Goal: Task Accomplishment & Management: Use online tool/utility

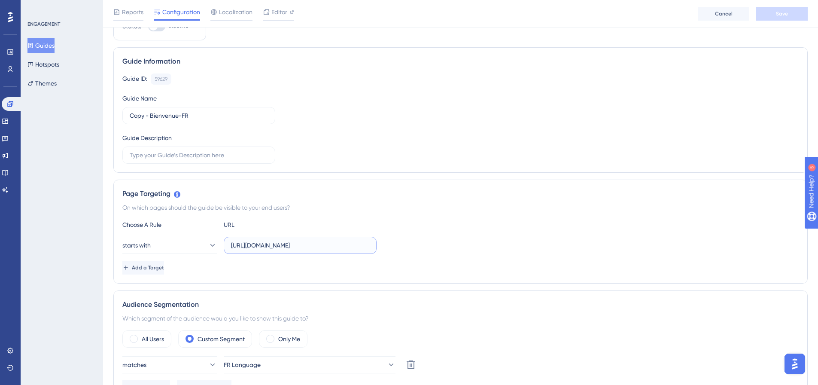
click at [292, 247] on input "https://dev.local-as24.com:42204/extranet/" at bounding box center [300, 244] width 138 height 9
click at [398, 239] on div "starts with https://dev.local-as24.com:42204/extranet/" at bounding box center [460, 245] width 676 height 17
click at [285, 19] on div at bounding box center [278, 19] width 31 height 1
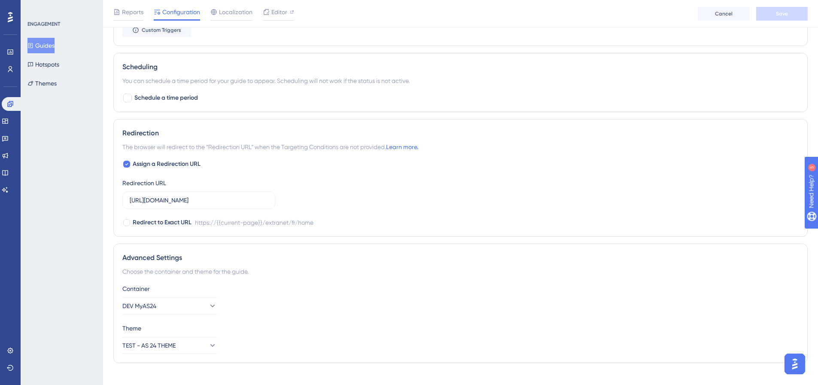
scroll to position [576, 0]
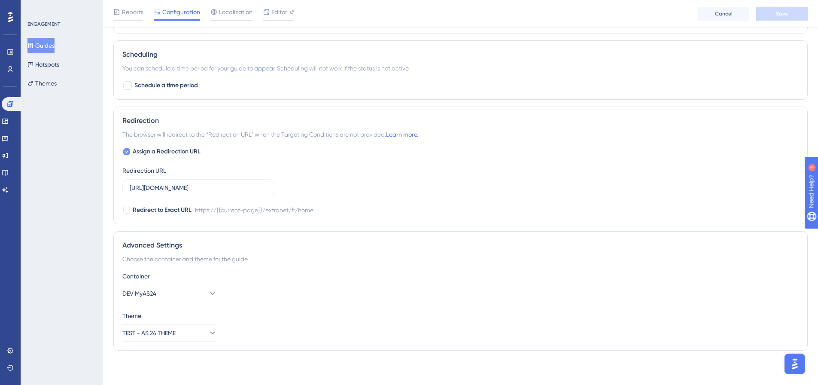
click at [126, 150] on icon at bounding box center [126, 151] width 3 height 7
checkbox input "false"
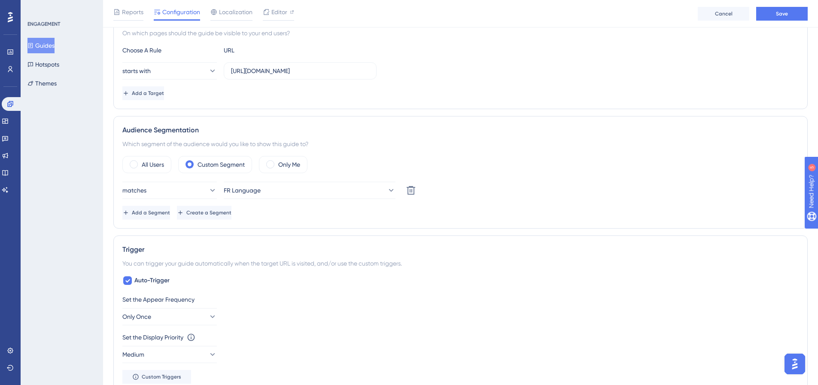
scroll to position [0, 0]
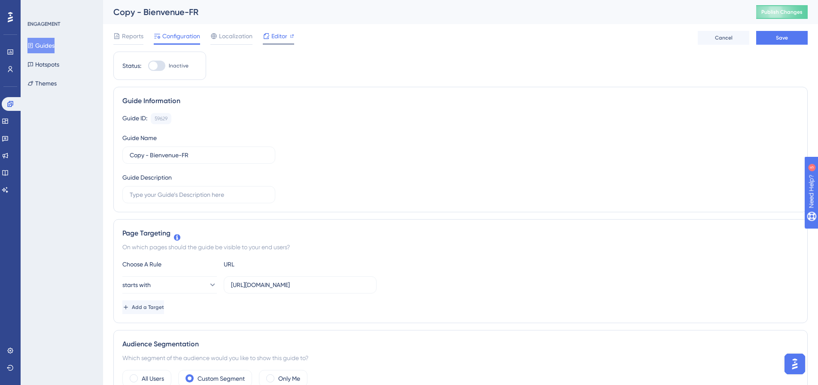
click at [282, 37] on span "Editor" at bounding box center [279, 36] width 16 height 10
click at [780, 41] on span "Save" at bounding box center [782, 37] width 12 height 7
click at [287, 35] on span "Editor" at bounding box center [279, 36] width 16 height 10
click at [360, 290] on label "https://dev.local-as24.com:42204/extranet/" at bounding box center [300, 284] width 153 height 17
click at [360, 289] on input "https://dev.local-as24.com:42204/extranet/" at bounding box center [300, 284] width 138 height 9
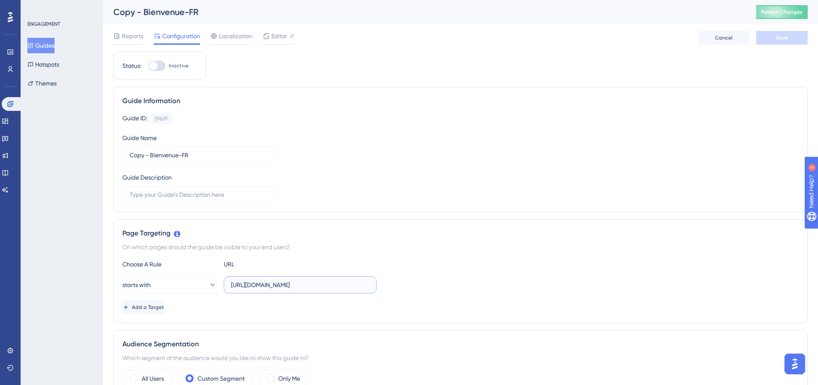
click at [362, 287] on input "https://dev.local-as24.com:42204/extranet/" at bounding box center [300, 284] width 138 height 9
type input "https://dev.local-as24.com:42204/extranet/home"
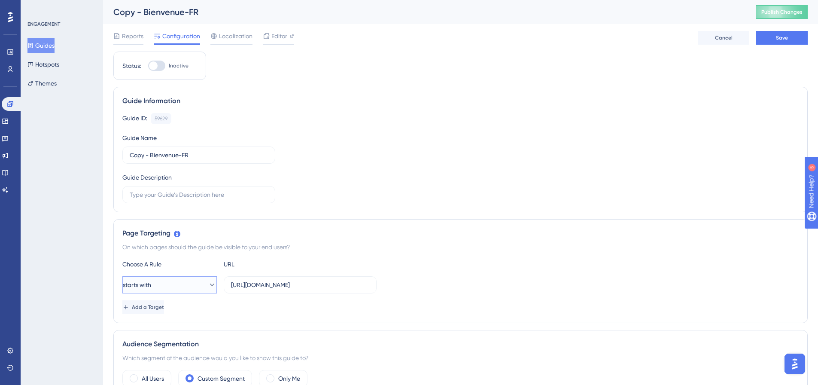
click at [198, 285] on button "starts with" at bounding box center [169, 284] width 94 height 17
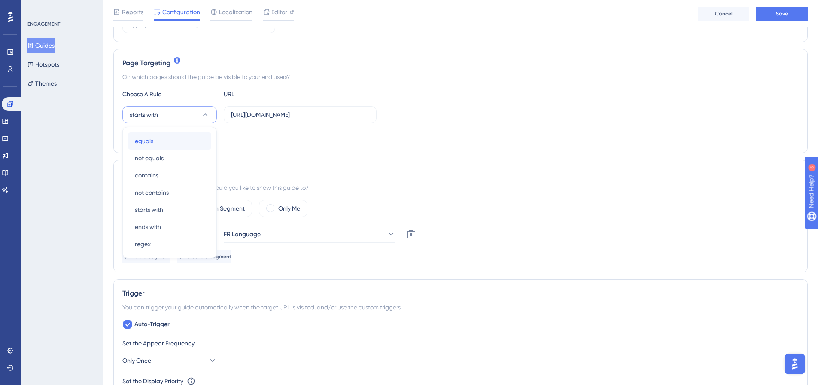
click at [185, 136] on div "equals equals" at bounding box center [170, 140] width 70 height 17
click at [357, 143] on div "Add a Target" at bounding box center [460, 137] width 676 height 14
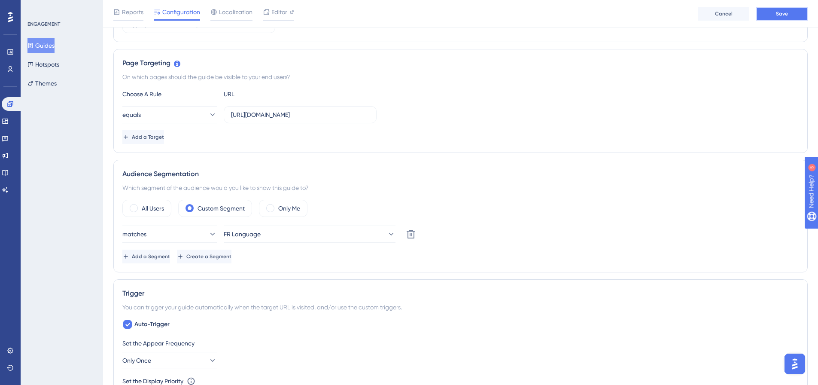
click at [794, 19] on button "Save" at bounding box center [782, 14] width 52 height 14
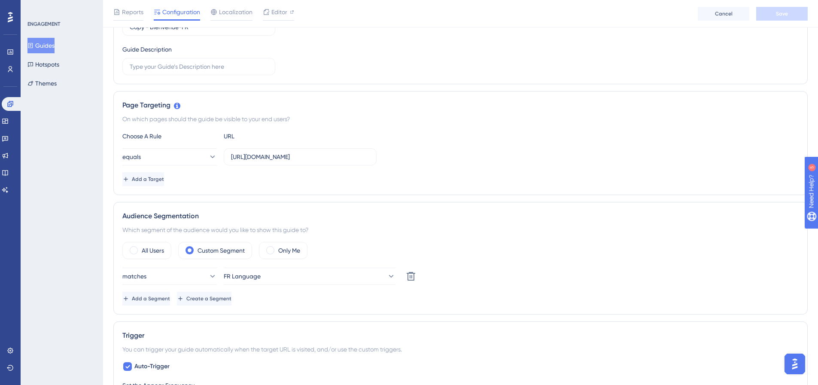
scroll to position [0, 0]
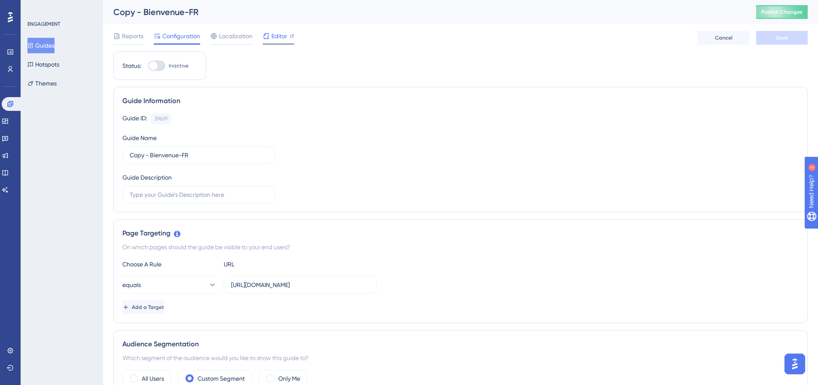
click at [277, 41] on div "Editor" at bounding box center [278, 38] width 31 height 14
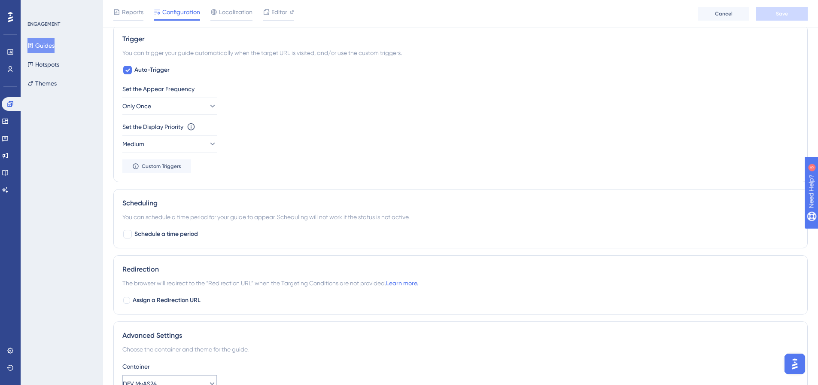
scroll to position [472, 0]
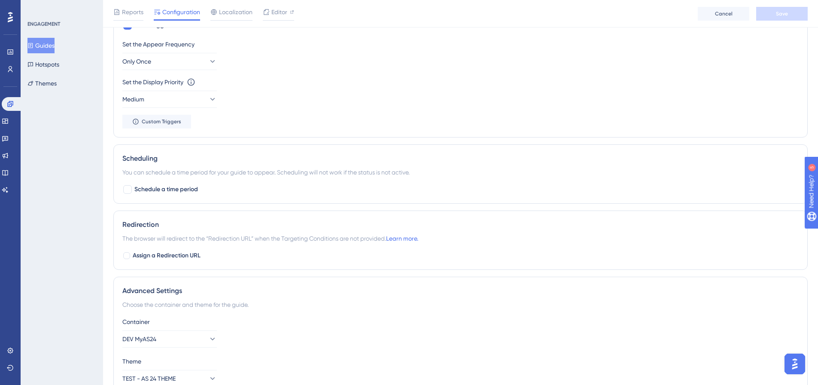
click at [125, 249] on div "Redirection The browser will redirect to the “Redirection URL” when the Targeti…" at bounding box center [460, 239] width 694 height 59
click at [127, 252] on div at bounding box center [126, 255] width 9 height 9
checkbox input "true"
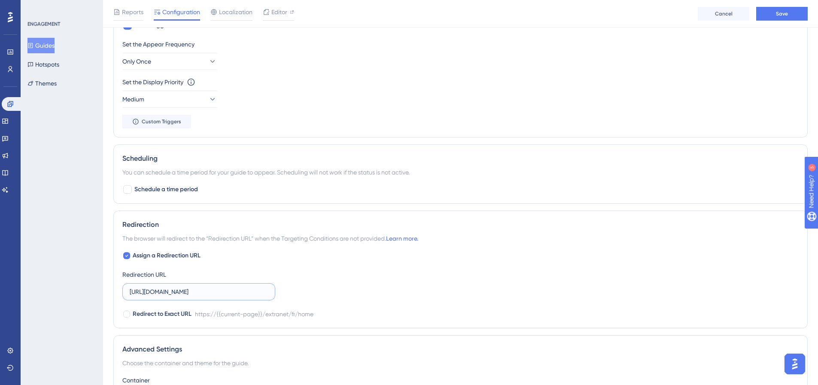
click at [220, 290] on input "https://dev.local-as24.com:42306/extranet/fr/home" at bounding box center [199, 291] width 138 height 9
click at [227, 292] on input "https://dev.local-as24.com:42306/extranet/fr/home" at bounding box center [199, 291] width 138 height 9
click at [230, 293] on input "https://dev.local-as24.com:42306/extranet/fr/home" at bounding box center [199, 291] width 138 height 9
drag, startPoint x: 223, startPoint y: 290, endPoint x: 211, endPoint y: 290, distance: 12.5
click at [211, 290] on input "https://dev.local-as24.com:42306/extranet/fr/home" at bounding box center [199, 291] width 138 height 9
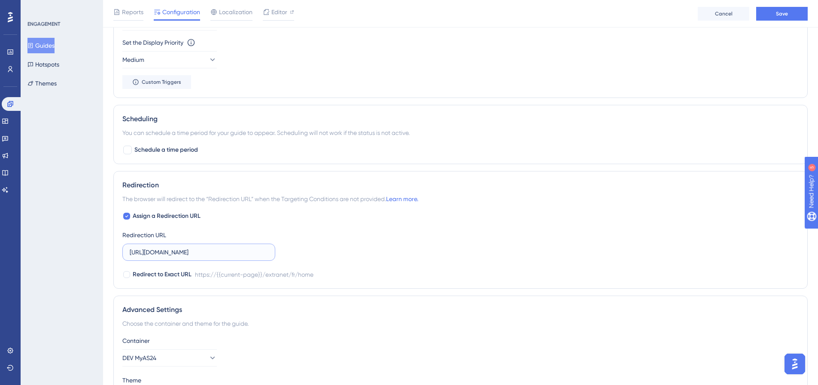
scroll to position [576, 0]
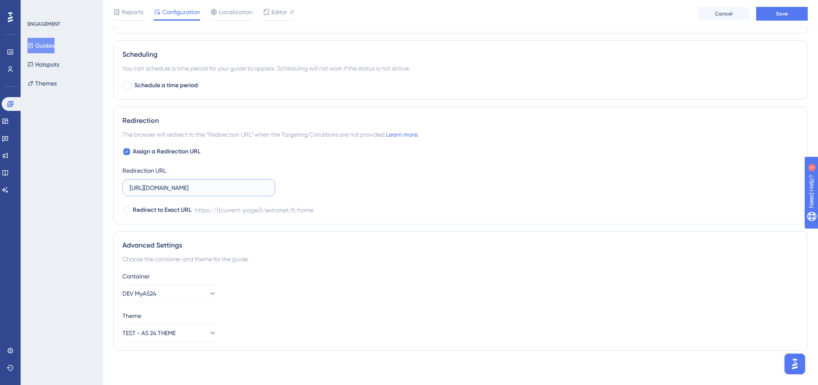
type input "https://dev.local-as24.com:42204/extranet/fr/home"
click at [301, 276] on div "Container" at bounding box center [460, 276] width 676 height 10
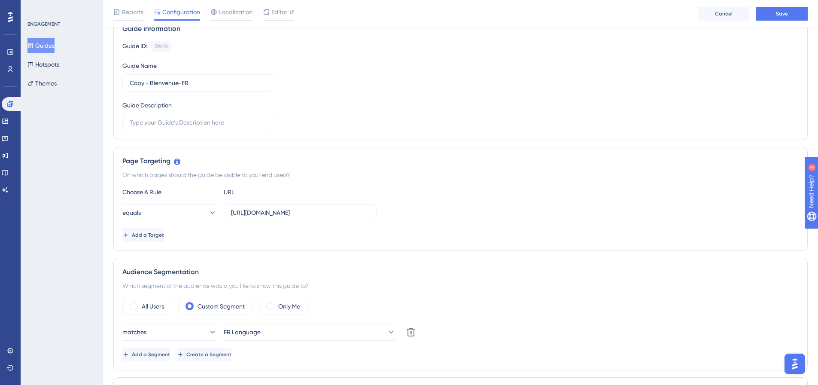
scroll to position [0, 0]
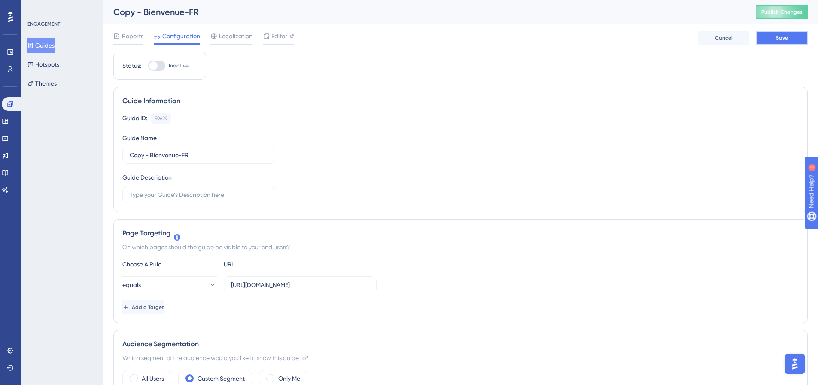
click at [787, 33] on button "Save" at bounding box center [782, 38] width 52 height 14
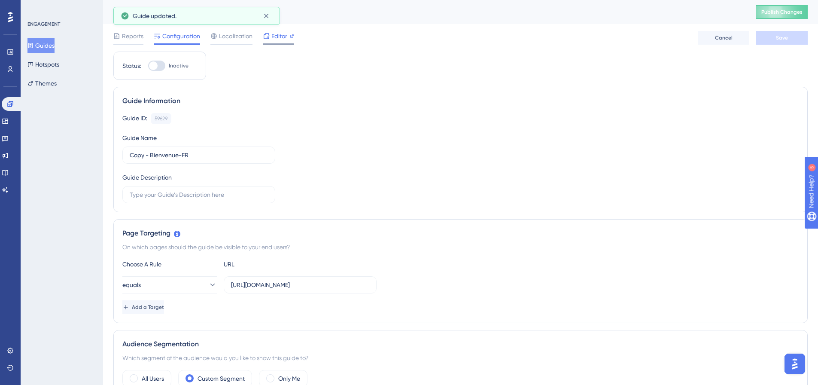
click at [265, 32] on div at bounding box center [266, 36] width 7 height 10
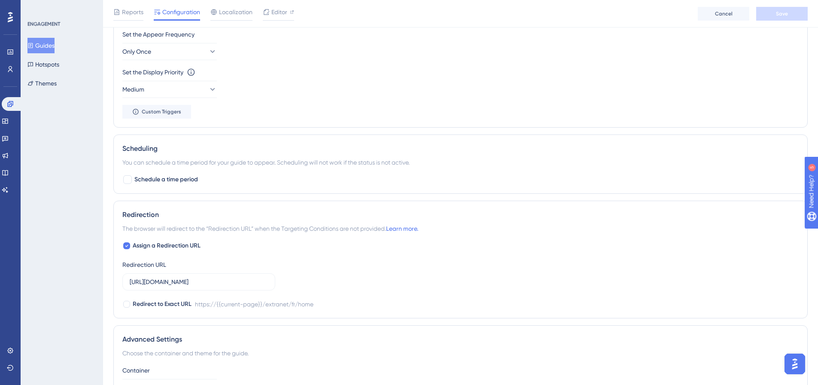
scroll to position [472, 0]
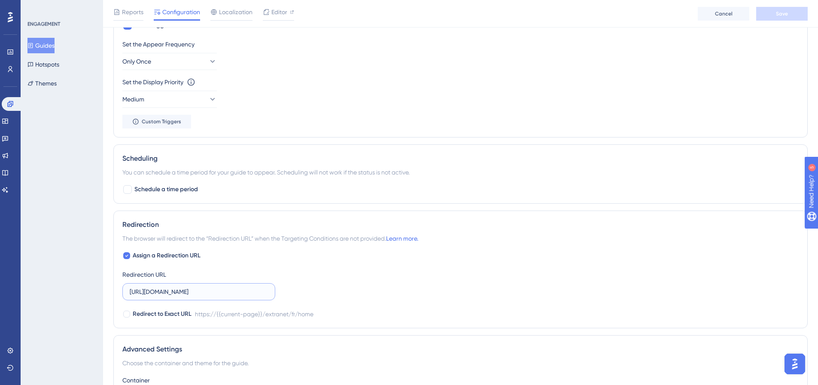
click at [243, 295] on input "https://dev.local-as24.com:42204/extranet/fr/home" at bounding box center [199, 291] width 138 height 9
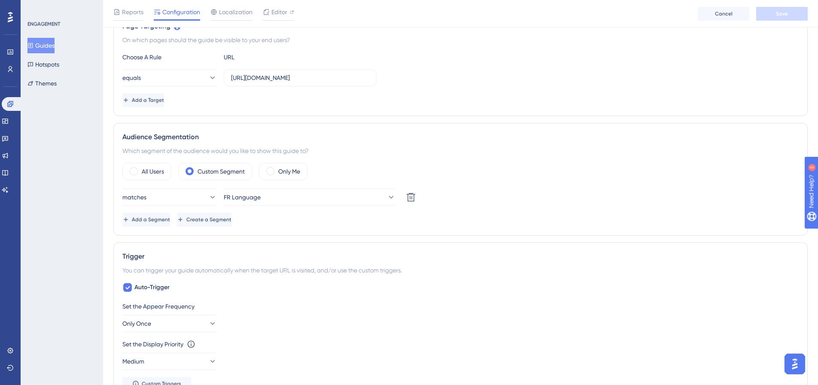
scroll to position [172, 0]
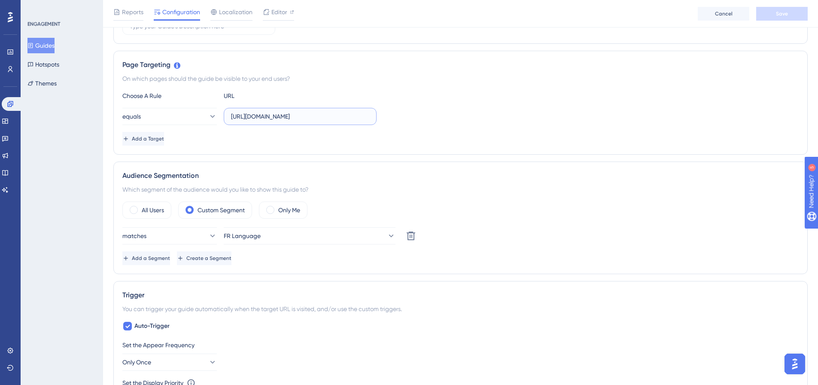
click at [328, 120] on input "https://dev.local-as24.com:42204/extranet/home" at bounding box center [300, 116] width 138 height 9
paste input "fr/"
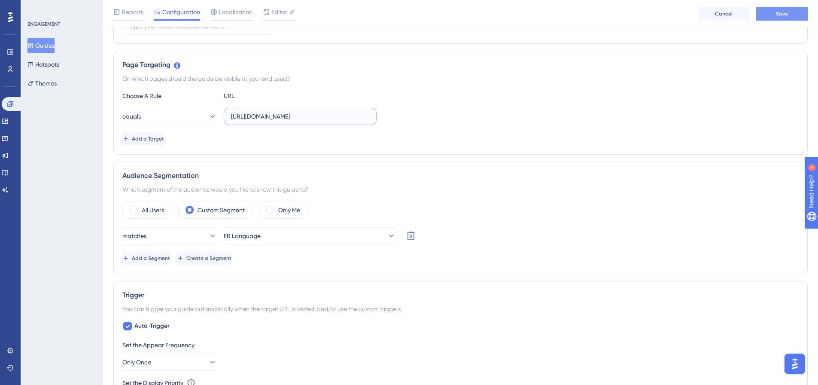
type input "https://dev.local-as24.com:42204/extranet/fr/home"
click at [788, 12] on button "Save" at bounding box center [782, 14] width 52 height 14
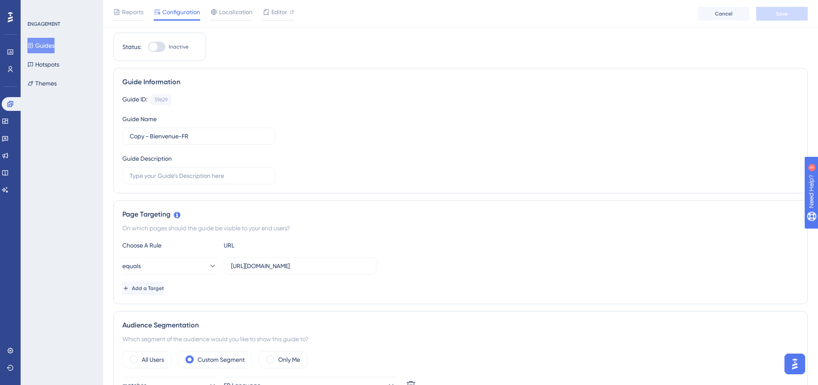
scroll to position [0, 0]
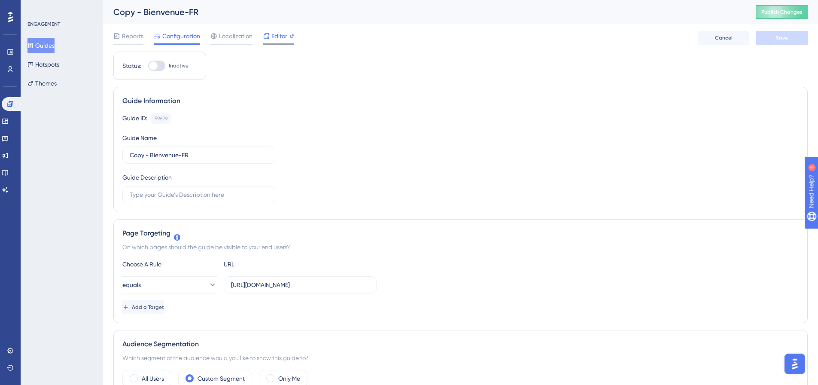
click at [286, 31] on span "Editor" at bounding box center [279, 36] width 16 height 10
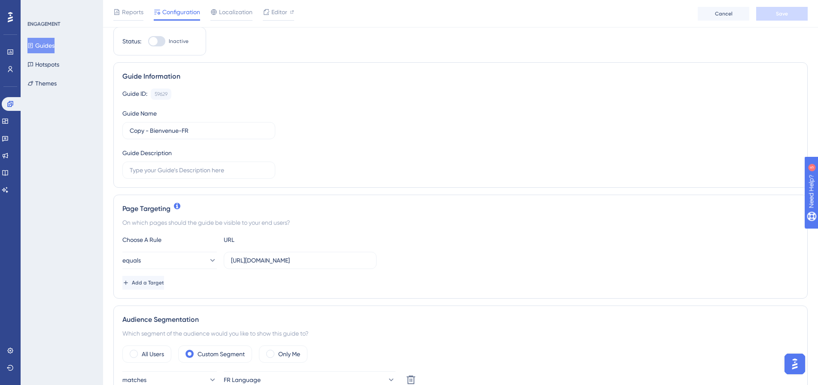
scroll to position [43, 0]
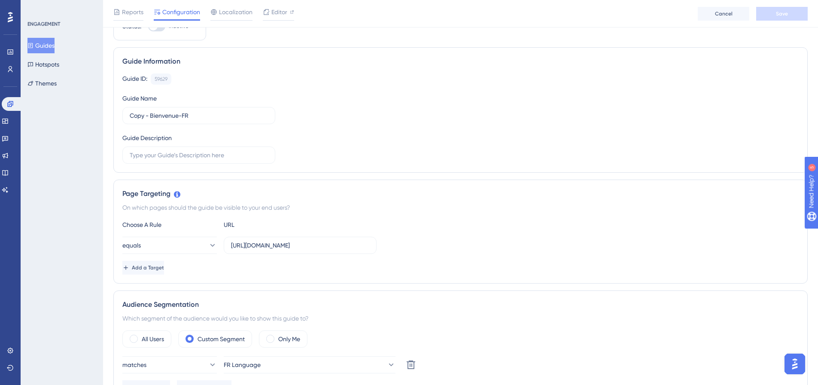
drag, startPoint x: 230, startPoint y: 246, endPoint x: 412, endPoint y: 246, distance: 182.0
click at [412, 246] on div "equals https://dev.local-as24.com:42204/extranet/fr/home" at bounding box center [460, 245] width 676 height 17
click at [323, 248] on input "https://dev.local-as24.com:42204/extranet/fr/home" at bounding box center [300, 244] width 138 height 9
click at [177, 246] on button "equals" at bounding box center [169, 245] width 94 height 17
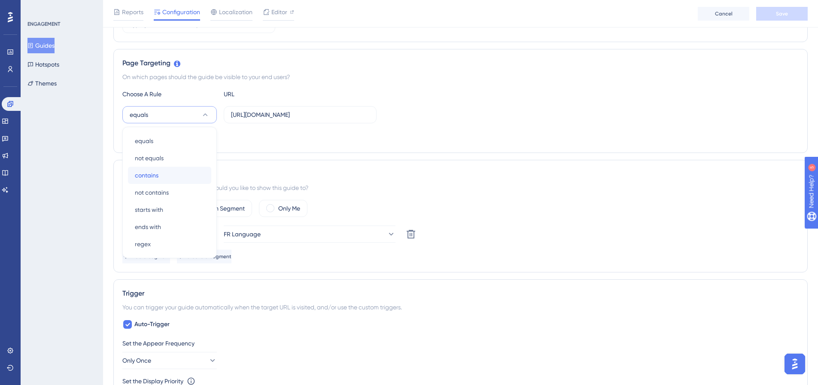
click at [174, 179] on div "contains contains" at bounding box center [170, 175] width 70 height 17
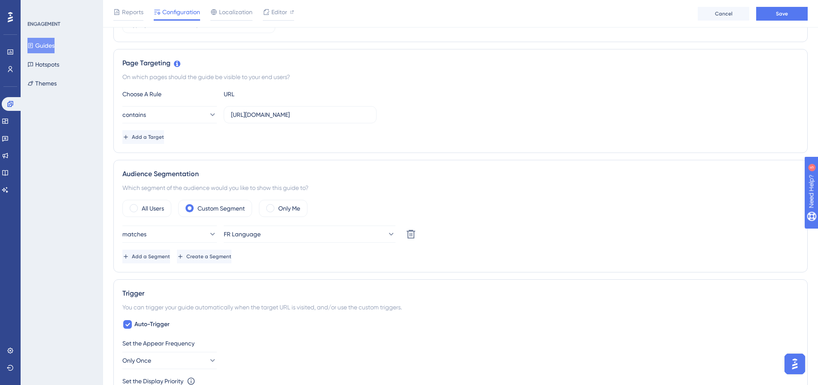
click at [382, 173] on div "Audience Segmentation" at bounding box center [460, 174] width 676 height 10
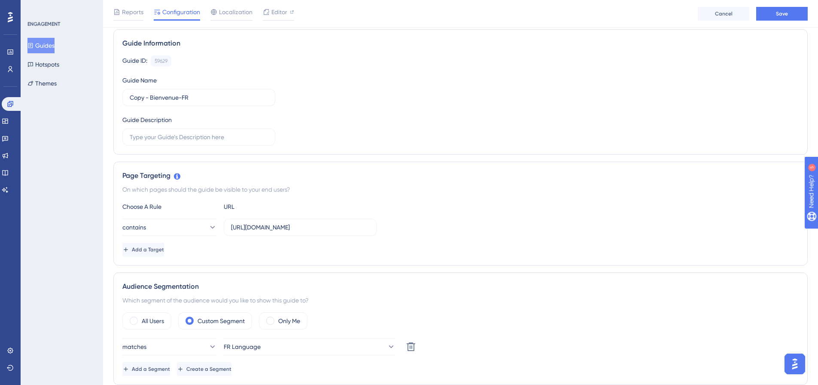
scroll to position [0, 0]
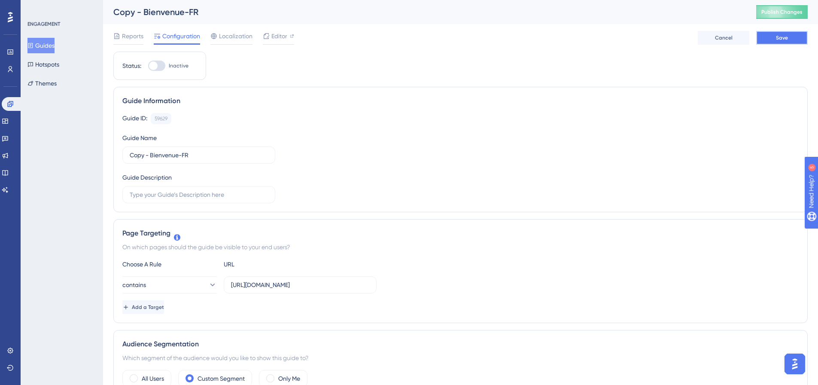
click at [769, 39] on button "Save" at bounding box center [782, 38] width 52 height 14
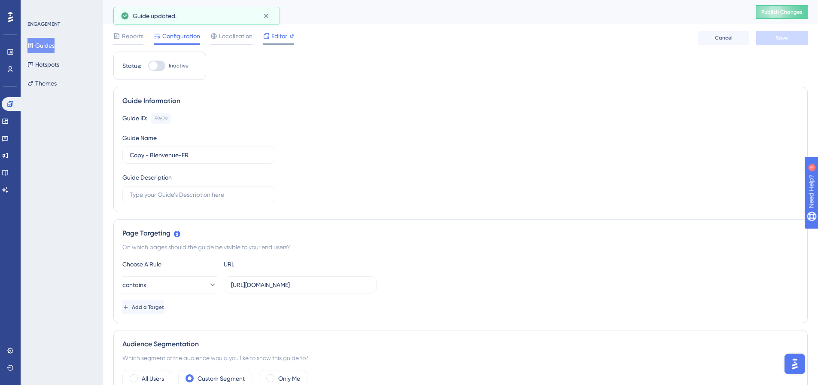
click at [279, 41] on div "Editor" at bounding box center [278, 38] width 31 height 14
click at [242, 32] on span "Localization" at bounding box center [235, 36] width 33 height 10
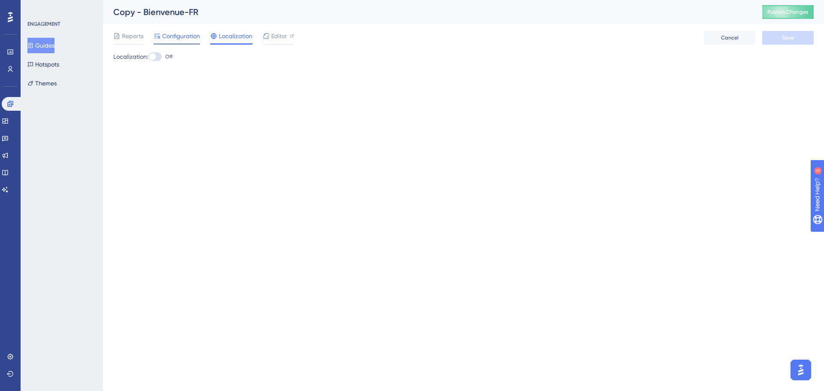
click at [177, 39] on span "Configuration" at bounding box center [181, 36] width 38 height 10
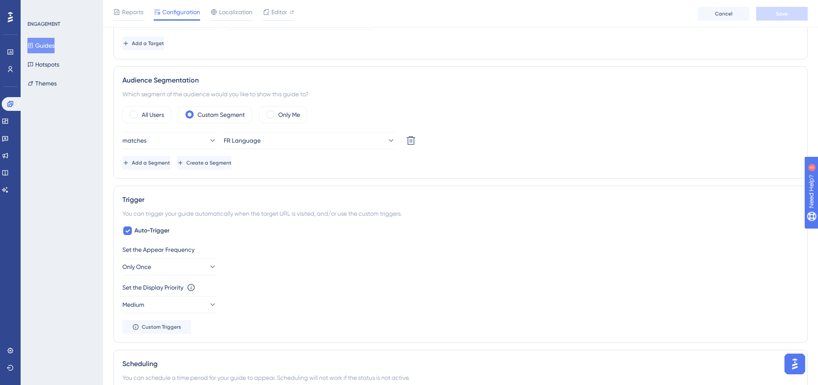
scroll to position [258, 0]
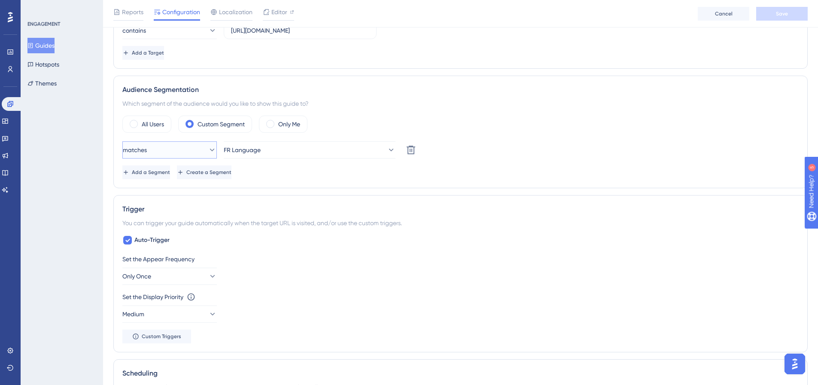
click at [210, 153] on button "matches" at bounding box center [169, 149] width 94 height 17
click at [144, 125] on label "All Users" at bounding box center [153, 124] width 22 height 10
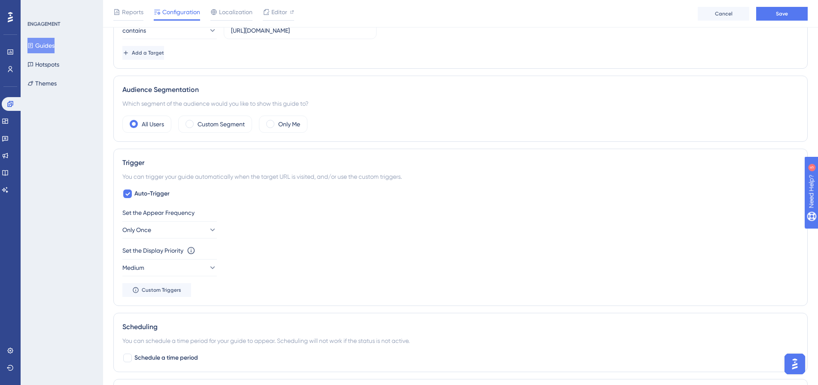
click at [404, 190] on div "Auto-Trigger Set the Appear Frequency Only Once Set the Display Priority This o…" at bounding box center [460, 242] width 676 height 108
click at [789, 16] on button "Save" at bounding box center [782, 14] width 52 height 14
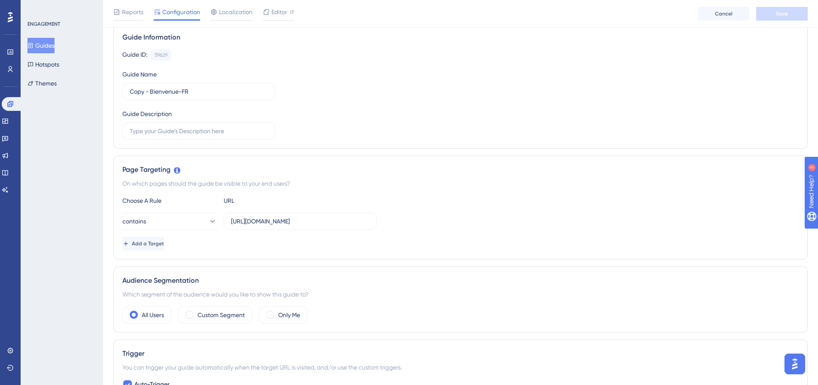
scroll to position [0, 0]
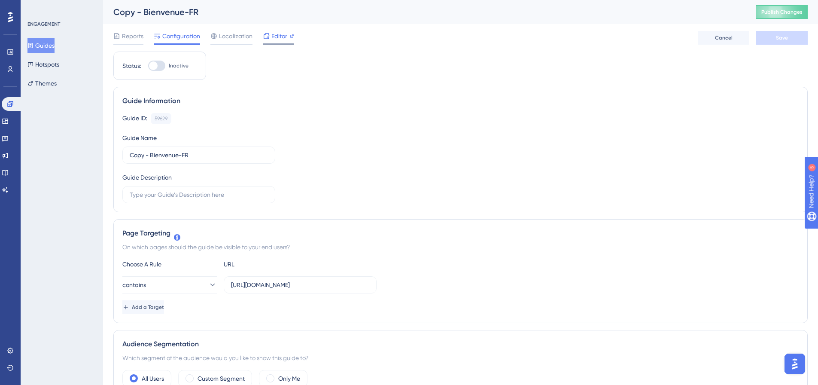
click at [268, 42] on div "Editor" at bounding box center [278, 38] width 31 height 14
click at [276, 282] on input "https://dev.local-as24.com:42204/extranet/fr/home" at bounding box center [300, 284] width 138 height 9
click at [55, 47] on button "Guides" at bounding box center [40, 45] width 27 height 15
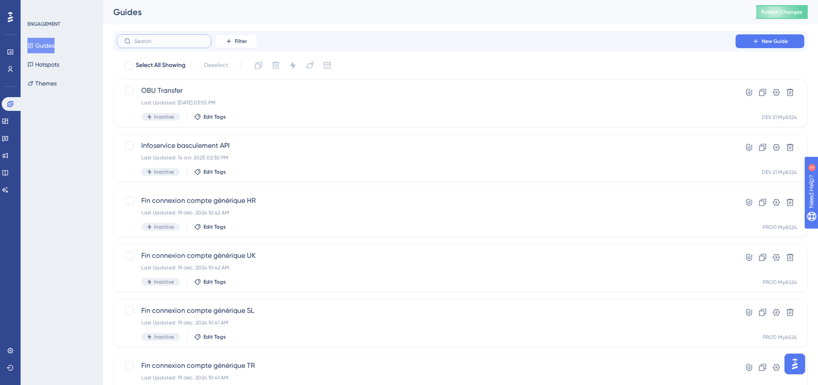
click at [176, 39] on input "text" at bounding box center [169, 41] width 70 height 6
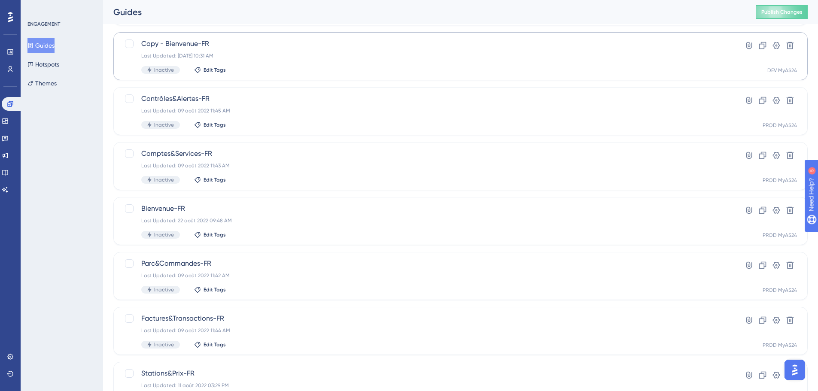
scroll to position [172, 0]
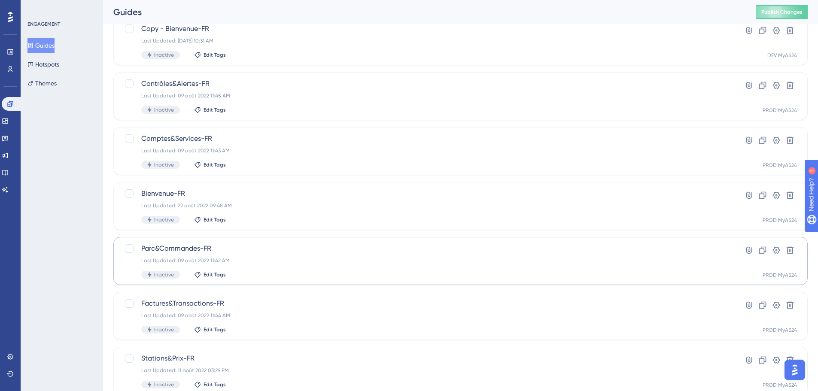
type input "fr"
click at [273, 244] on span "Parc&Commandes-FR" at bounding box center [426, 248] width 570 height 10
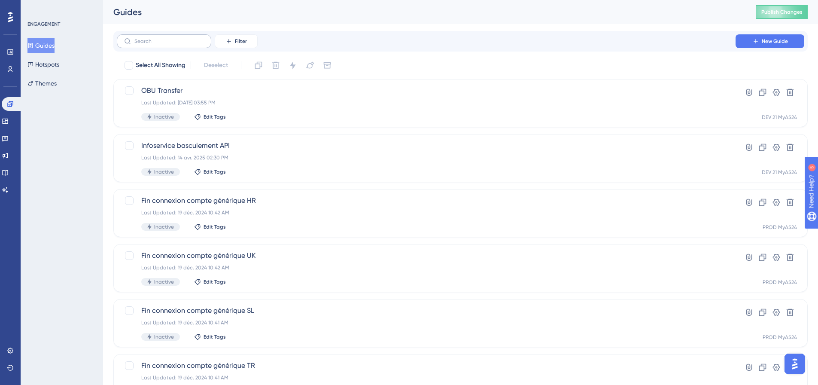
click at [140, 44] on label at bounding box center [164, 41] width 94 height 14
click at [140, 44] on input "text" at bounding box center [169, 41] width 70 height 6
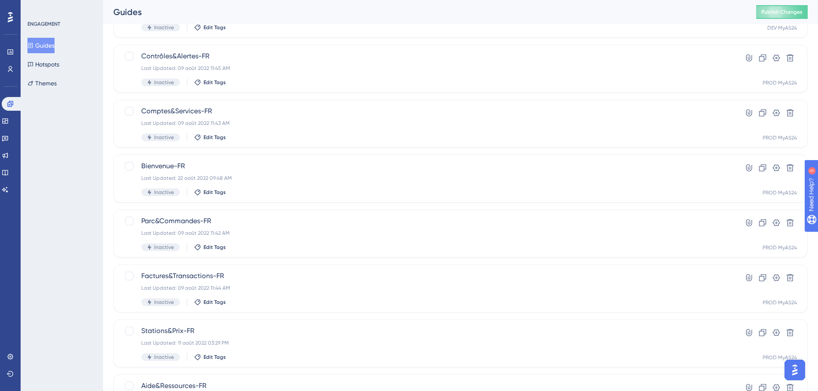
scroll to position [258, 0]
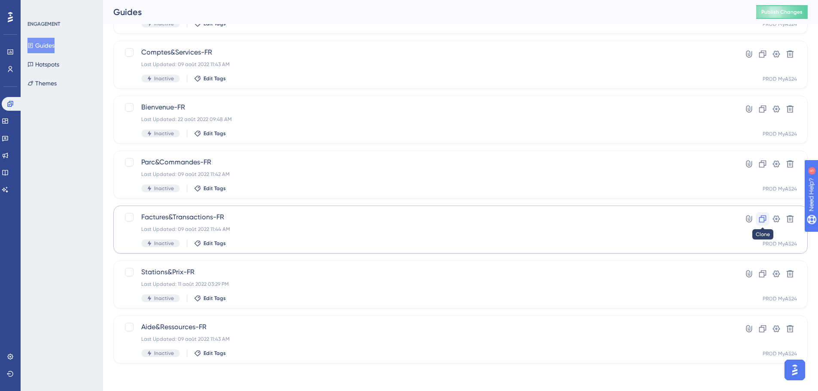
type input "fr"
click at [765, 219] on icon at bounding box center [762, 219] width 9 height 9
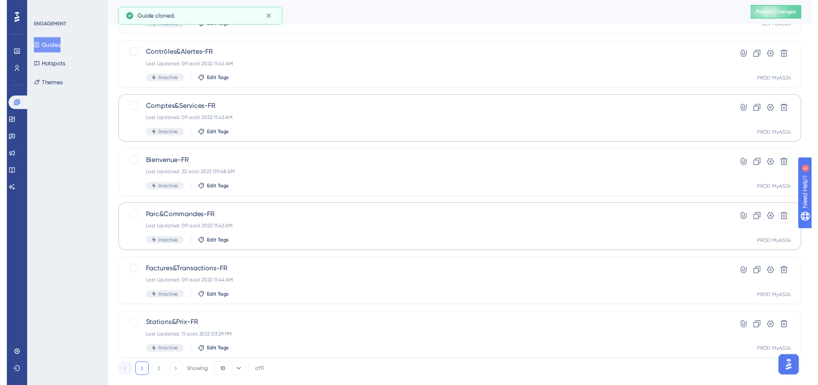
scroll to position [0, 0]
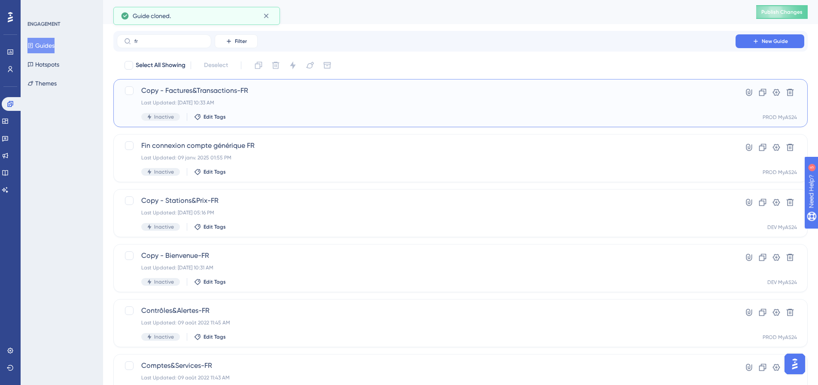
click at [234, 88] on span "Copy - Factures&Transactions-FR" at bounding box center [426, 90] width 570 height 10
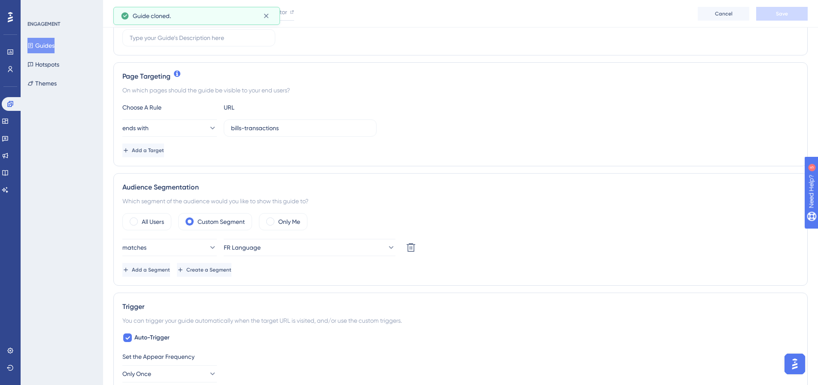
scroll to position [172, 0]
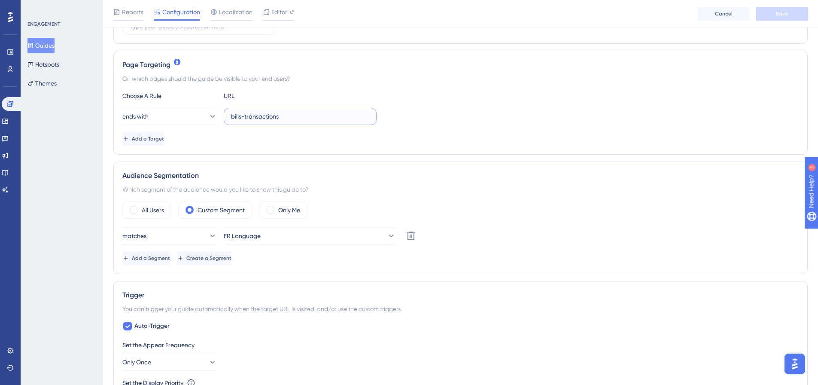
click at [241, 119] on input "bills-transactions" at bounding box center [300, 116] width 138 height 9
paste input "https://dev.local-as24.com:42204/extranet/fr/home"
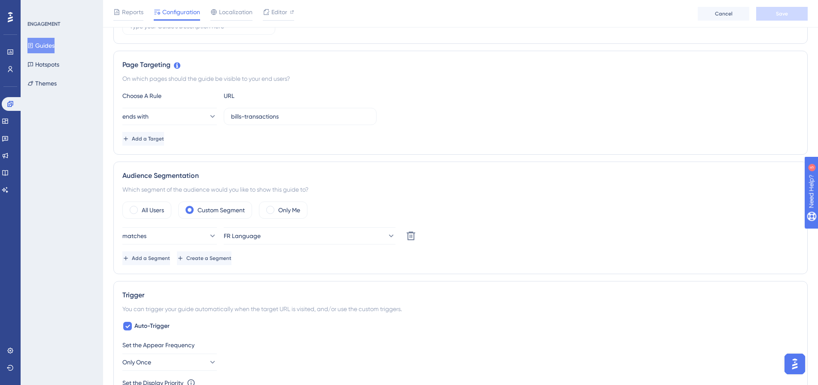
click at [340, 81] on div "On which pages should the guide be visible to your end users?" at bounding box center [460, 78] width 676 height 10
click at [273, 117] on input "bills-transactions" at bounding box center [300, 116] width 138 height 9
click at [282, 115] on input "bills-transactions" at bounding box center [300, 116] width 138 height 9
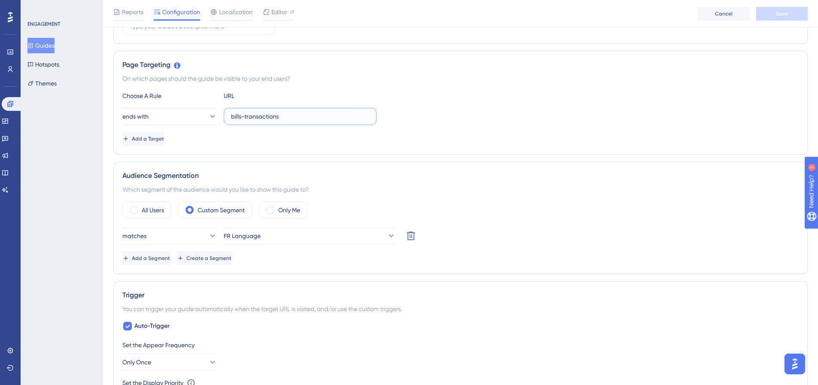
paste input "https://dev.local-as24.com:42204/extranet/fr/home"
click at [333, 67] on div "Page Targeting" at bounding box center [460, 65] width 676 height 10
click at [161, 111] on button "ends with" at bounding box center [169, 116] width 94 height 17
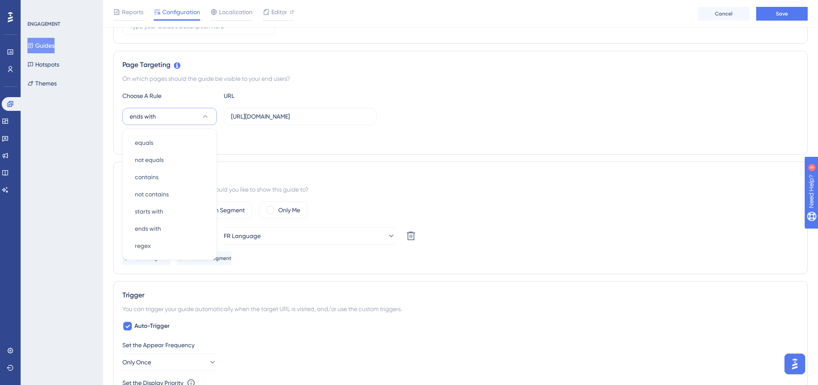
scroll to position [173, 0]
click at [165, 209] on div "starts with starts with" at bounding box center [170, 209] width 70 height 17
click at [383, 68] on div "Page Targeting" at bounding box center [460, 63] width 676 height 10
click at [443, 75] on div "On which pages should the guide be visible to your end users?" at bounding box center [460, 77] width 676 height 10
click at [475, 73] on div "On which pages should the guide be visible to your end users?" at bounding box center [460, 77] width 676 height 10
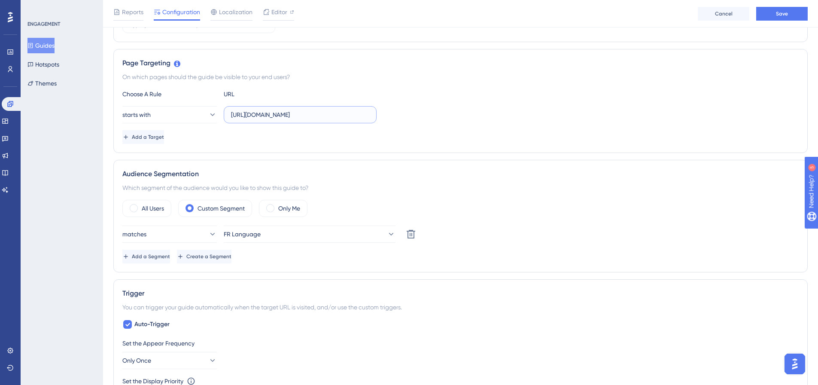
click at [255, 113] on input "https://dev.local-as24.com:42204/extranet/fr/home" at bounding box center [300, 114] width 138 height 9
paste input "bills-transactions"
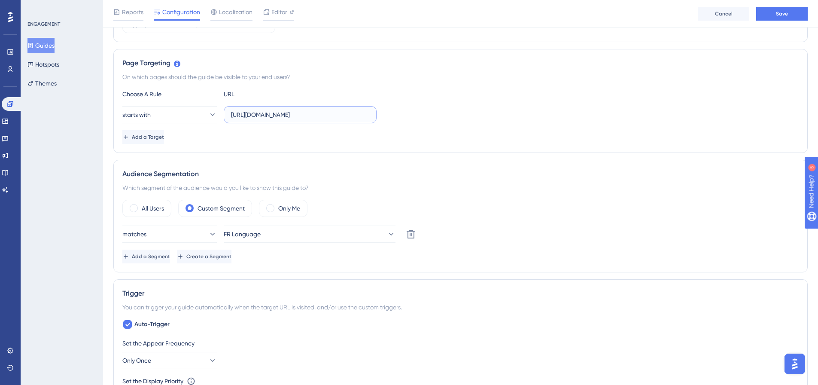
type input "https://dev.local-as24.com:42204/extranet/fr/bills-transactions"
click at [393, 72] on div "On which pages should the guide be visible to your end users?" at bounding box center [460, 77] width 676 height 10
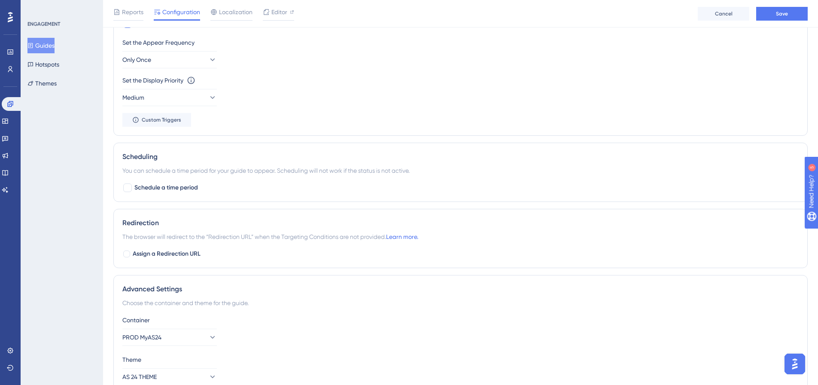
scroll to position [518, 0]
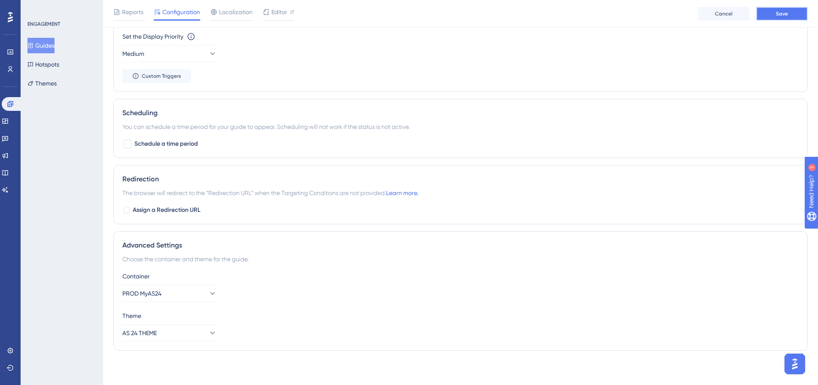
click at [780, 17] on span "Save" at bounding box center [782, 13] width 12 height 7
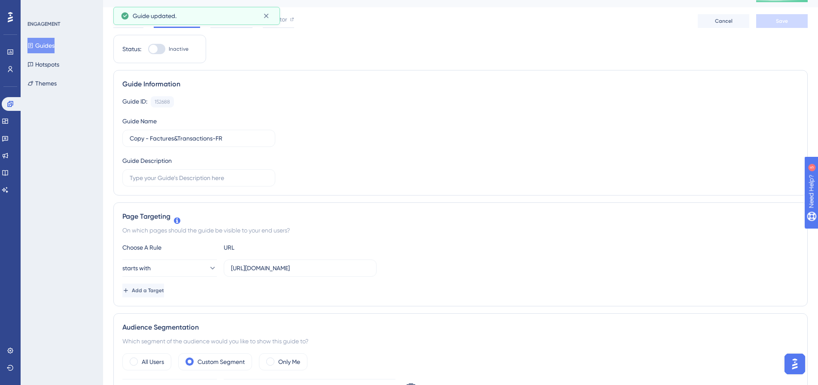
scroll to position [0, 0]
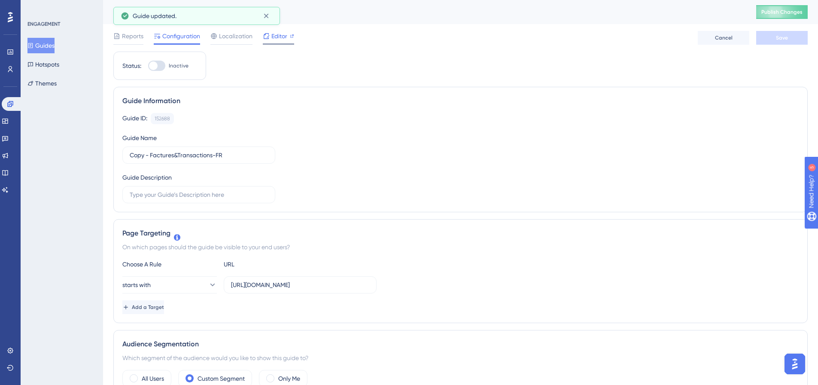
click at [288, 38] on div "Editor" at bounding box center [278, 36] width 31 height 10
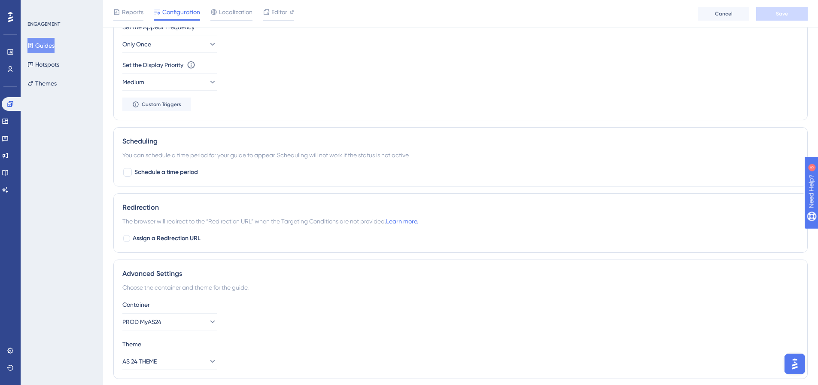
scroll to position [475, 0]
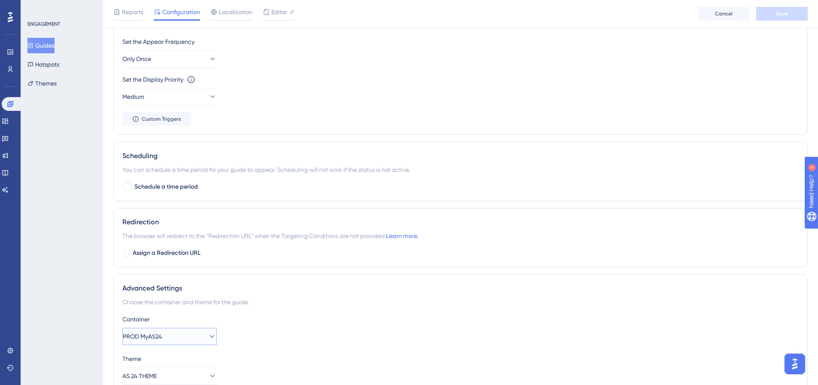
click at [210, 337] on icon at bounding box center [212, 336] width 5 height 3
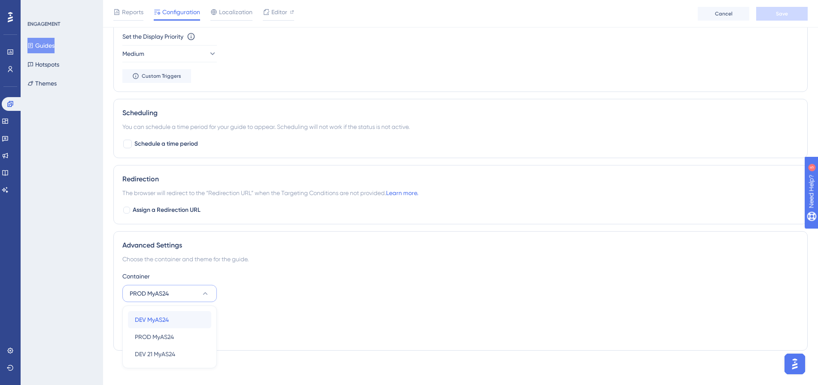
click at [194, 320] on div "DEV MyAS24 DEV MyAS24" at bounding box center [170, 319] width 70 height 17
click at [282, 301] on div "Container DEV MyAS24" at bounding box center [460, 286] width 676 height 31
click at [788, 18] on button "Save" at bounding box center [782, 14] width 52 height 14
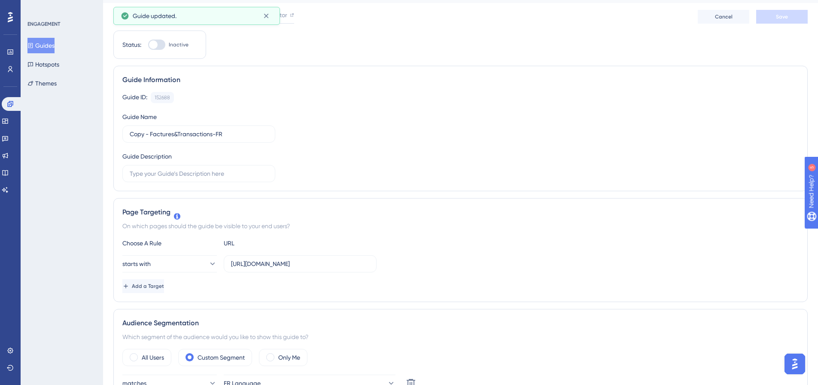
scroll to position [0, 0]
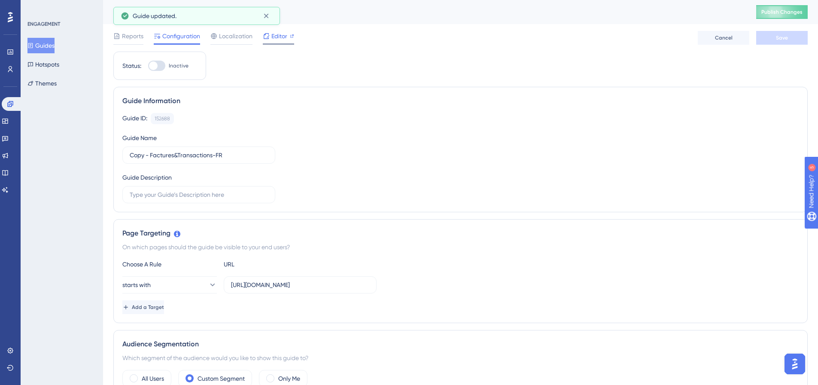
click at [294, 39] on div at bounding box center [292, 36] width 4 height 10
drag, startPoint x: 145, startPoint y: 153, endPoint x: 122, endPoint y: 153, distance: 23.2
click at [122, 153] on div "Guide Information Guide ID: 152688 Copy Guide Name Copy - Factures&Transactions…" at bounding box center [460, 149] width 694 height 125
type input "TEST - Factures&Transactions-FR"
click at [355, 145] on div "Guide ID: 152688 Copy Guide Name TEST - Factures&Transactions-FR Guide Descript…" at bounding box center [460, 158] width 676 height 90
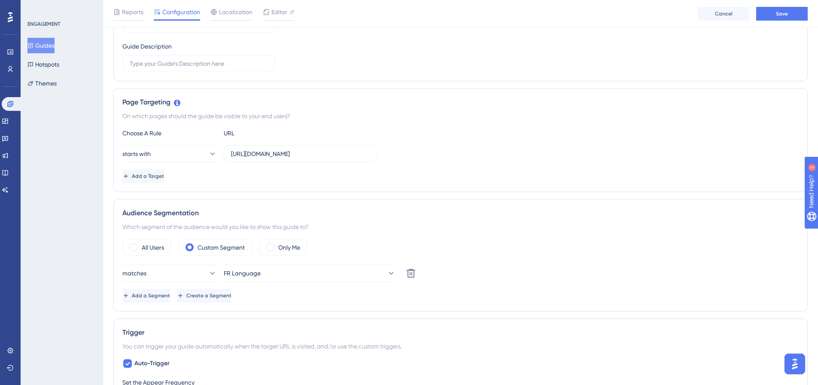
scroll to position [172, 0]
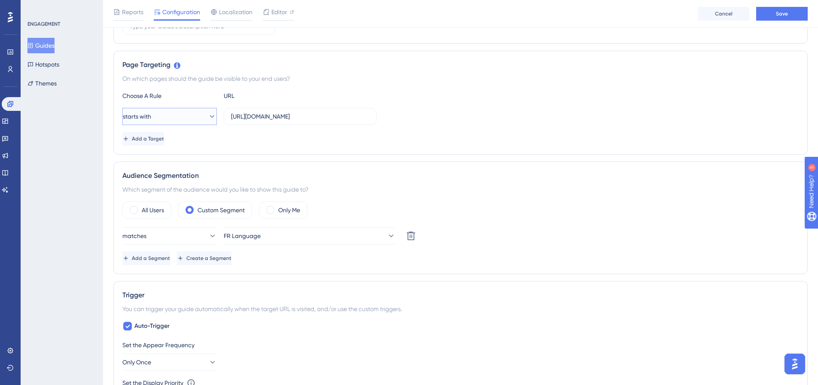
click at [208, 113] on icon at bounding box center [212, 116] width 9 height 9
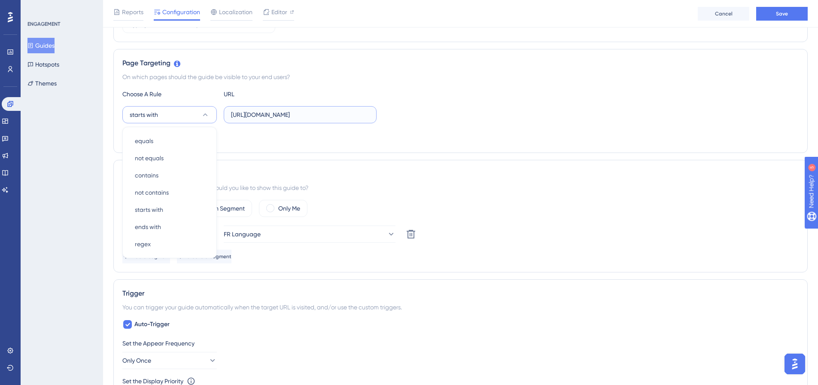
click at [286, 118] on input "https://dev.local-as24.com:42204/extranet/fr/bills-transactions" at bounding box center [300, 114] width 138 height 9
click at [416, 140] on div "Add a Target" at bounding box center [460, 137] width 676 height 14
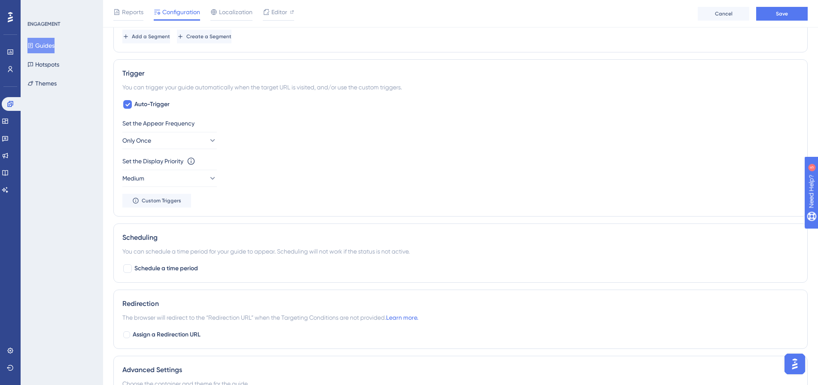
scroll to position [431, 0]
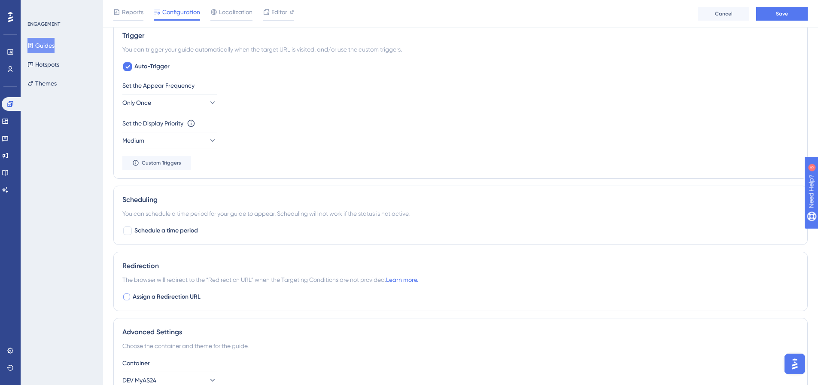
click at [127, 298] on div at bounding box center [126, 296] width 7 height 7
checkbox input "true"
click at [206, 334] on input "https://extranet.as24.com/extranet/bills-transactions" at bounding box center [199, 332] width 138 height 9
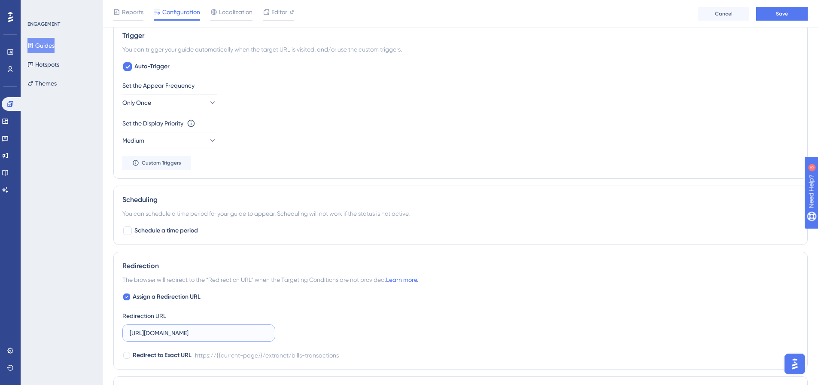
click at [206, 334] on input "https://extranet.as24.com/extranet/bills-transactions" at bounding box center [199, 332] width 138 height 9
paste input "432865"
click at [210, 332] on input "432865" at bounding box center [199, 332] width 138 height 9
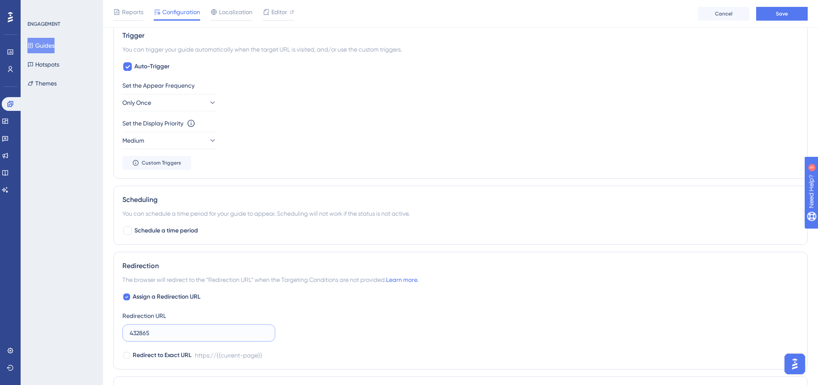
paste input "https://dev.local-as24.com:42204/extranet/fr"
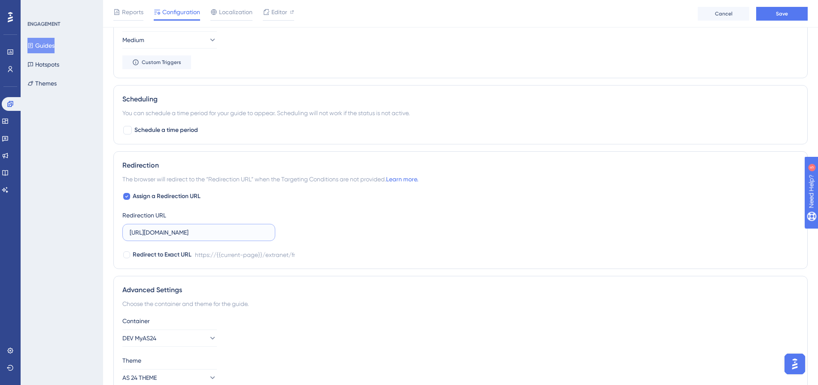
scroll to position [474, 0]
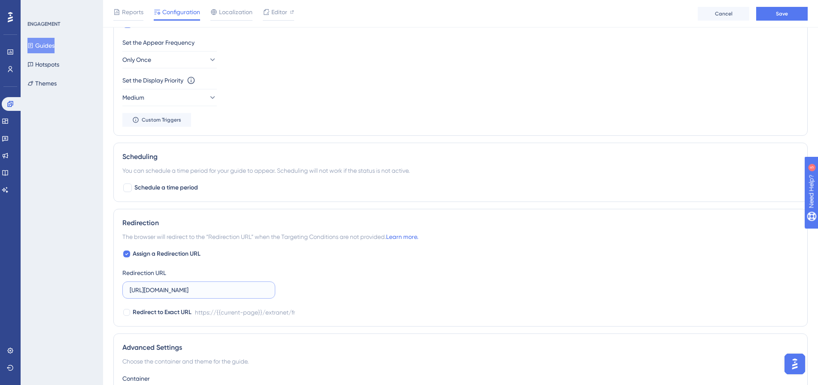
type input "https://dev.local-as24.com:42204/extranet/fr"
drag, startPoint x: 272, startPoint y: 310, endPoint x: 205, endPoint y: 312, distance: 66.6
click at [205, 312] on div "https://{{current-page}}/extranet/fr" at bounding box center [245, 312] width 100 height 10
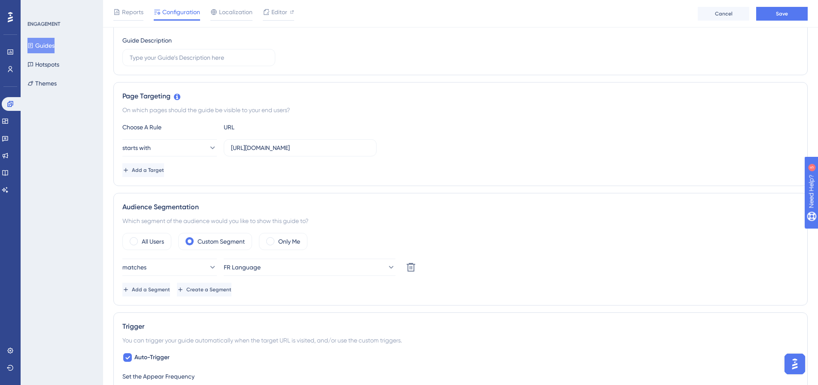
scroll to position [88, 0]
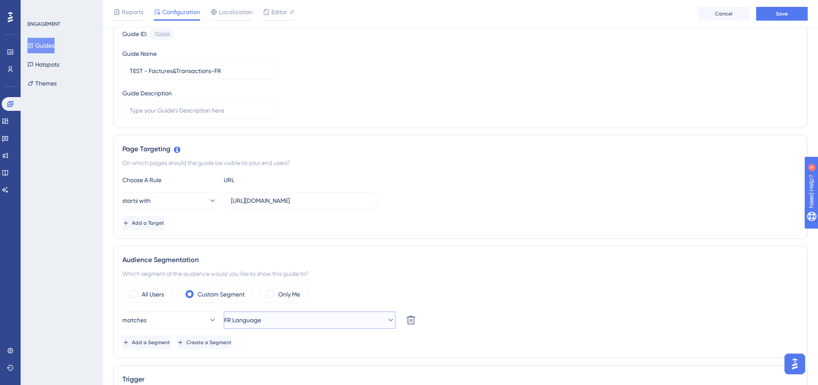
click at [265, 312] on button "FR Language" at bounding box center [310, 319] width 172 height 17
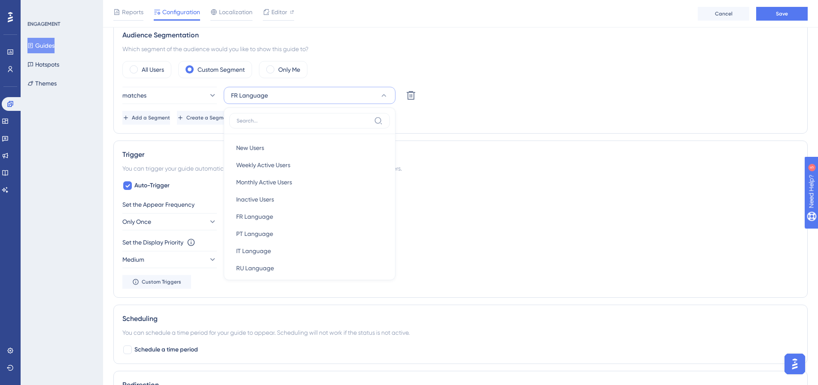
click at [482, 210] on div "Set the Appear Frequency Only Once" at bounding box center [460, 214] width 676 height 31
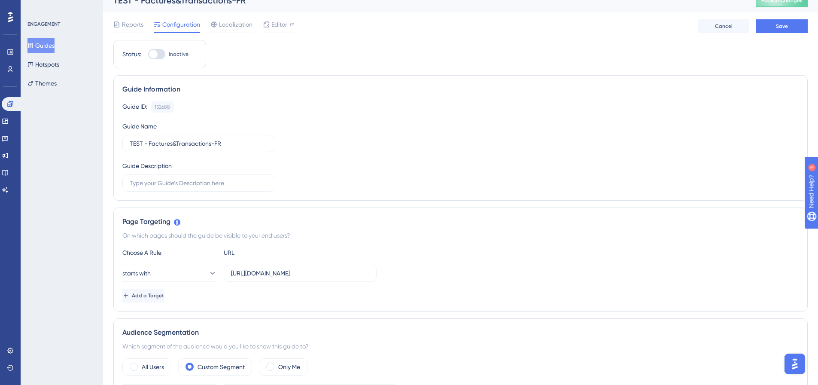
scroll to position [0, 0]
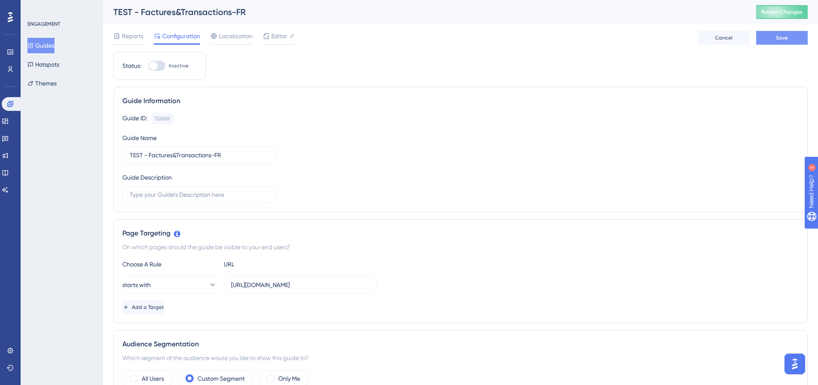
click at [779, 40] on span "Save" at bounding box center [782, 37] width 12 height 7
click at [273, 38] on span "Editor" at bounding box center [279, 36] width 16 height 10
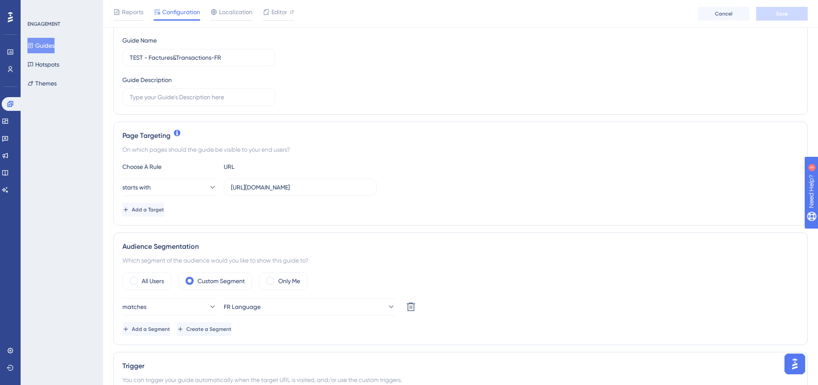
scroll to position [129, 0]
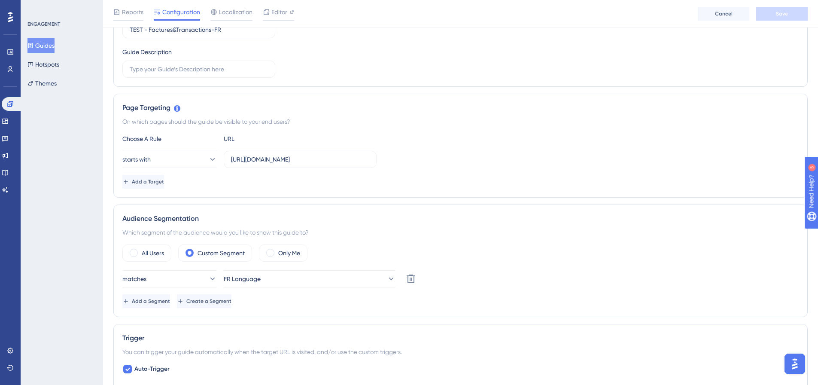
click at [219, 164] on div "starts with https://dev.local-as24.com:42204/extranet/fr/bills-transactions" at bounding box center [249, 159] width 254 height 17
click at [252, 155] on input "https://dev.local-as24.com:42204/extranet/fr/bills-transactions" at bounding box center [300, 159] width 138 height 9
click at [173, 174] on div "Choose A Rule URL starts with https://dev.local-as24.com:42204/extranet/fr/bill…" at bounding box center [460, 161] width 676 height 55
click at [166, 177] on button "Add a Target" at bounding box center [143, 182] width 43 height 14
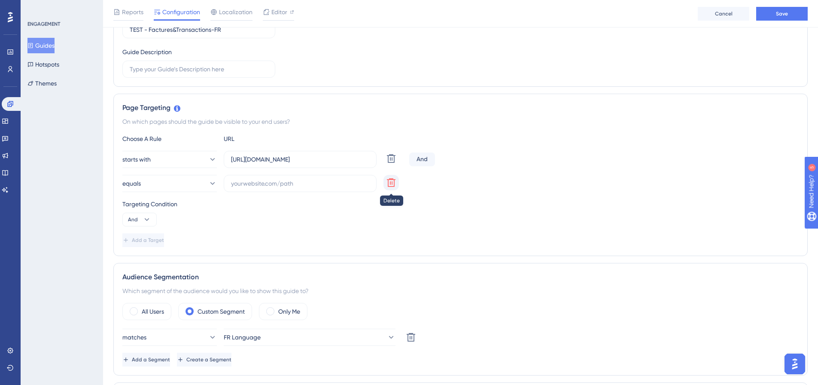
click at [392, 182] on icon at bounding box center [391, 182] width 9 height 9
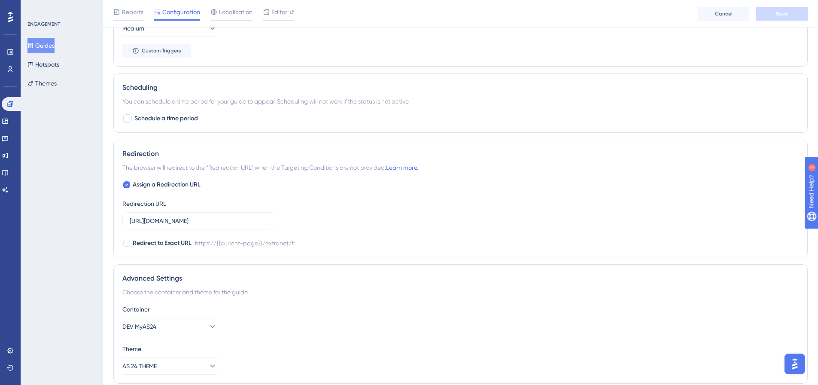
scroll to position [558, 0]
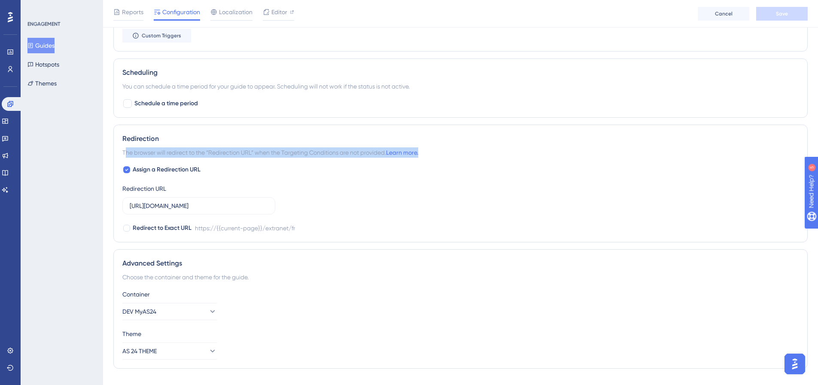
drag, startPoint x: 126, startPoint y: 150, endPoint x: 453, endPoint y: 150, distance: 327.1
click at [453, 150] on div "The browser will redirect to the “Redirection URL” when the Targeting Condition…" at bounding box center [460, 152] width 676 height 10
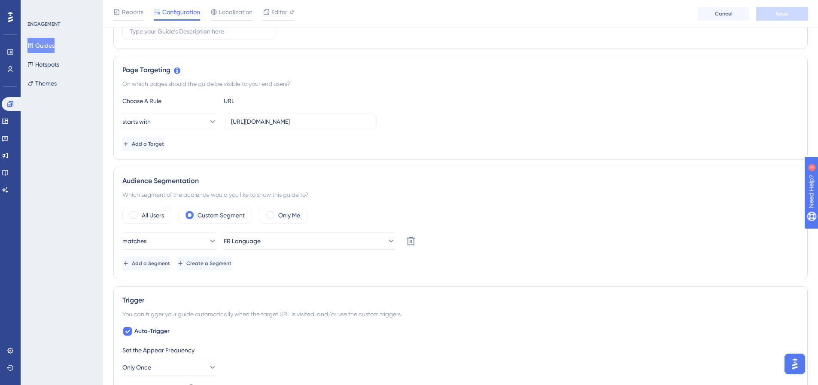
scroll to position [147, 0]
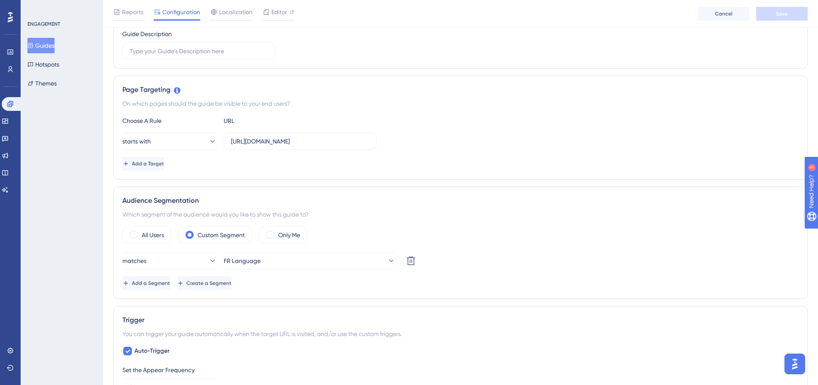
drag, startPoint x: 231, startPoint y: 139, endPoint x: 504, endPoint y: 138, distance: 273.1
click at [504, 138] on div "starts with https://dev.local-as24.com:42204/extranet/fr/bills-transactions" at bounding box center [460, 141] width 676 height 17
click at [321, 146] on label "https://dev.local-as24.com:42204/extranet/fr/bills-transactions" at bounding box center [300, 141] width 153 height 17
click at [321, 146] on input "https://dev.local-as24.com:42204/extranet/fr/bills-transactions" at bounding box center [300, 141] width 138 height 9
click at [321, 146] on label "https://dev.local-as24.com:42204/extranet/fr/bills-transactions" at bounding box center [300, 141] width 153 height 17
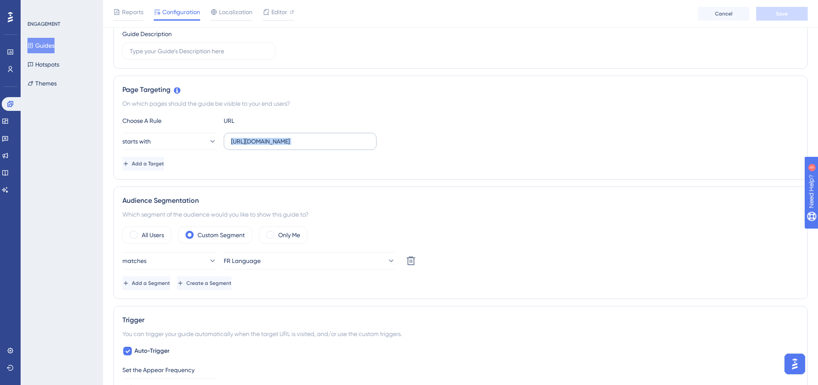
click at [321, 146] on input "https://dev.local-as24.com:42204/extranet/fr/bills-transactions" at bounding box center [300, 141] width 138 height 9
click at [321, 146] on label "https://dev.local-as24.com:42204/extranet/fr/bills-transactions" at bounding box center [300, 141] width 153 height 17
click at [321, 146] on input "https://dev.local-as24.com:42204/extranet/fr/bills-transactions" at bounding box center [300, 141] width 138 height 9
click at [321, 146] on label "https://dev.local-as24.com:42204/extranet/fr/bills-transactions" at bounding box center [300, 141] width 153 height 17
click at [321, 146] on input "https://dev.local-as24.com:42204/extranet/fr/bills-transactions" at bounding box center [300, 141] width 138 height 9
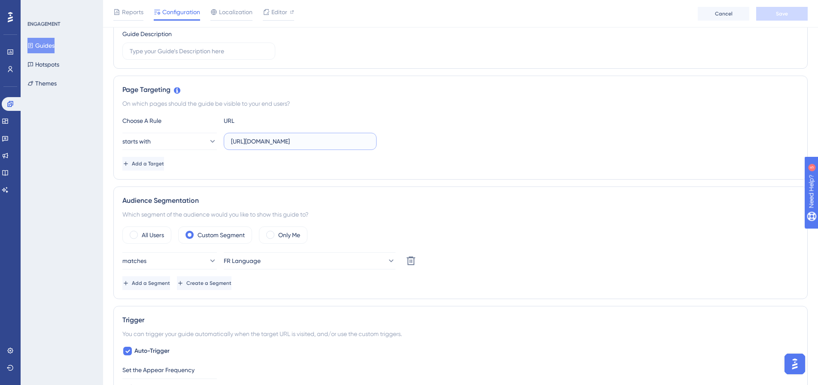
click at [320, 142] on input "https://dev.local-as24.com:42204/extranet/fr/bills-transactions" at bounding box center [300, 141] width 138 height 9
click at [367, 140] on input "https://dev.local-as24.com:42204/extranet/fr/bills-transactions" at bounding box center [300, 141] width 138 height 9
click at [170, 134] on button "starts with" at bounding box center [169, 141] width 94 height 17
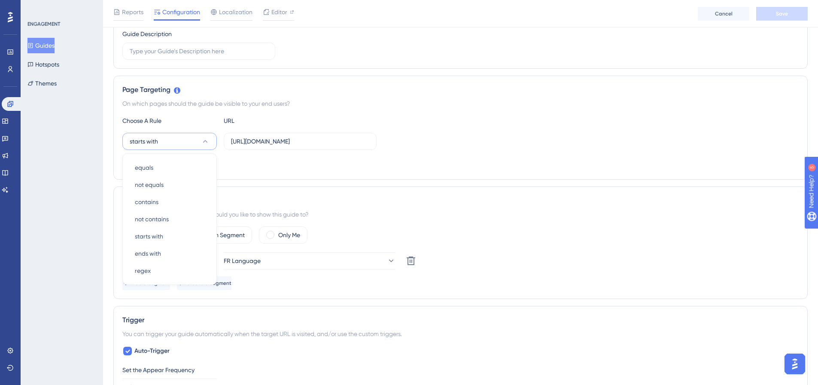
scroll to position [173, 0]
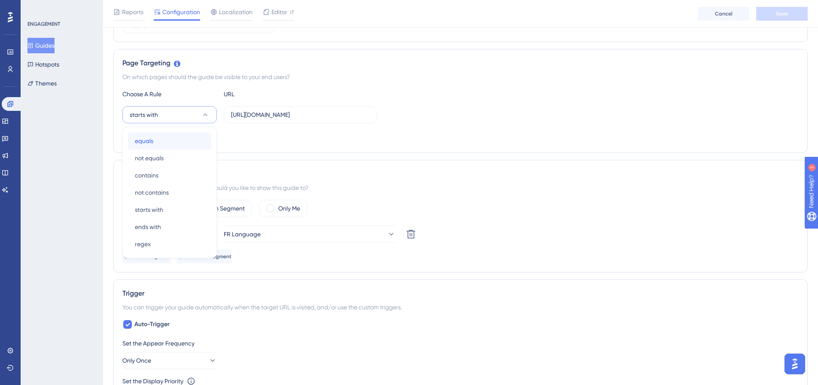
click at [171, 135] on div "equals equals" at bounding box center [170, 140] width 70 height 17
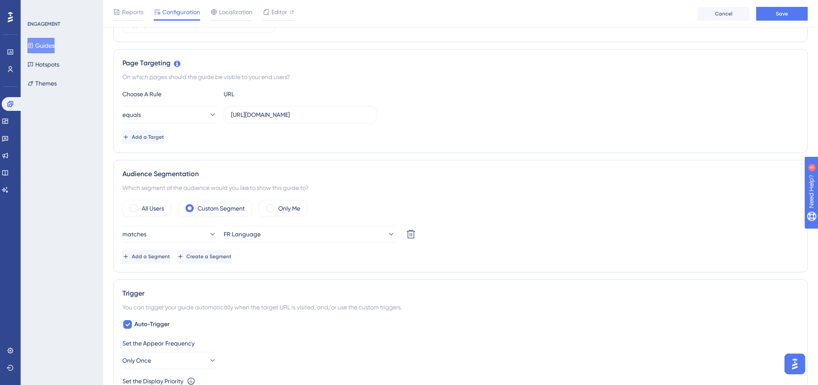
click at [258, 135] on div "Add a Target" at bounding box center [460, 137] width 676 height 14
click at [784, 4] on div "Reports Configuration Localization Editor Cancel Save" at bounding box center [460, 13] width 715 height 27
click at [778, 9] on button "Save" at bounding box center [782, 14] width 52 height 14
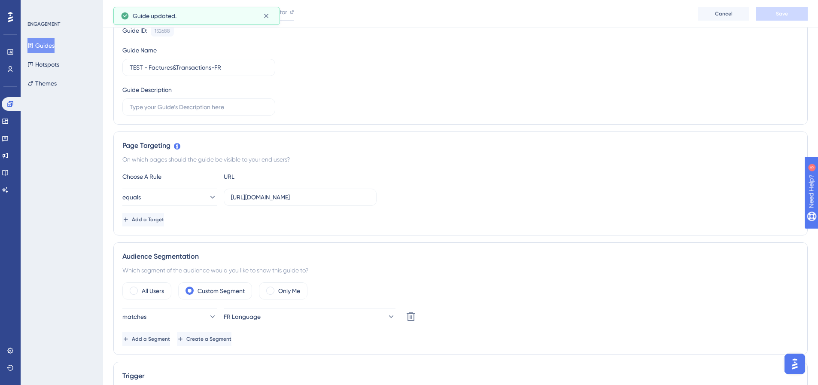
scroll to position [0, 0]
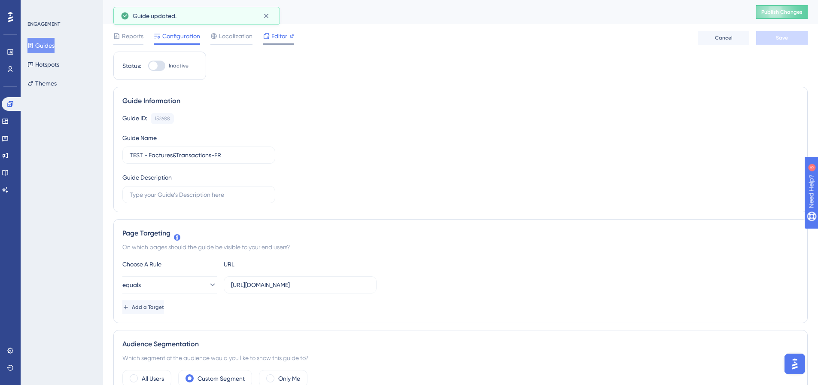
click at [291, 35] on icon at bounding box center [292, 36] width 4 height 4
click at [330, 108] on div "Guide Information Guide ID: 152688 Copy Guide Name TEST - Factures&Transactions…" at bounding box center [460, 149] width 694 height 125
click at [234, 42] on div "Localization" at bounding box center [231, 38] width 42 height 14
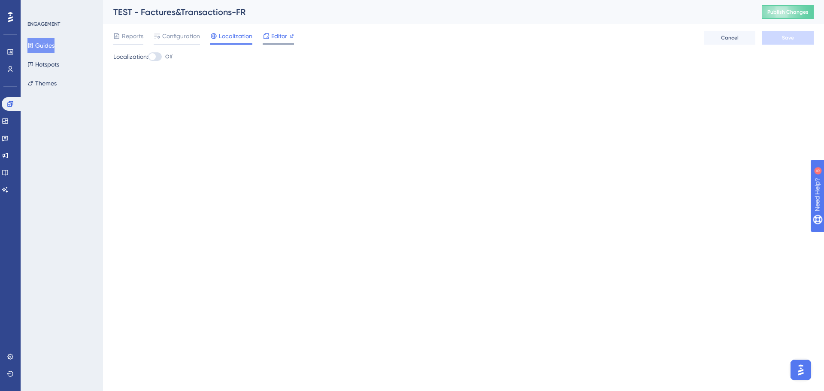
click at [267, 36] on icon at bounding box center [266, 36] width 7 height 7
click at [155, 30] on div "Reports Configuration Localization Editor Cancel Save" at bounding box center [463, 37] width 701 height 27
click at [159, 32] on div at bounding box center [157, 36] width 7 height 10
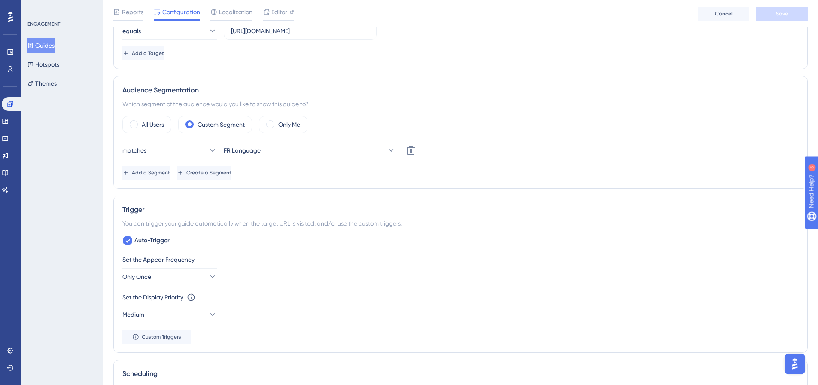
scroll to position [258, 0]
click at [284, 123] on label "Only Me" at bounding box center [289, 124] width 22 height 10
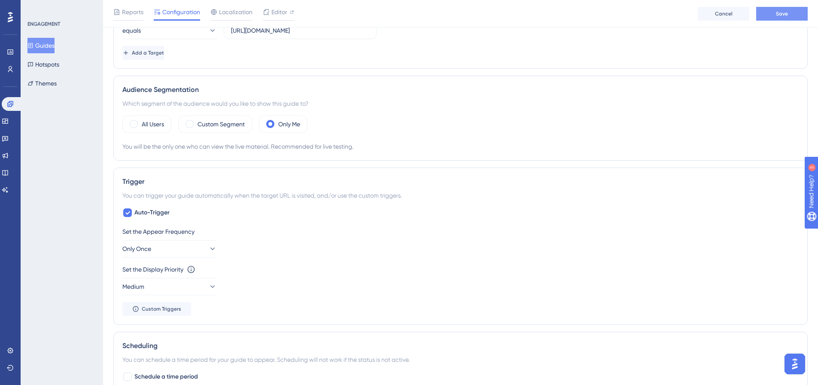
click at [775, 16] on button "Save" at bounding box center [782, 14] width 52 height 14
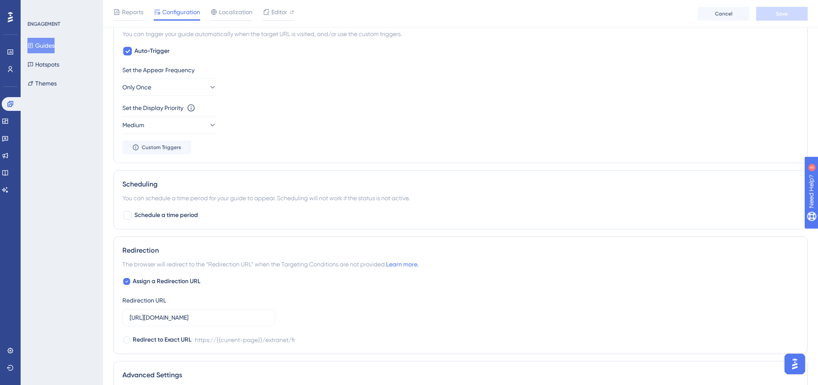
scroll to position [549, 0]
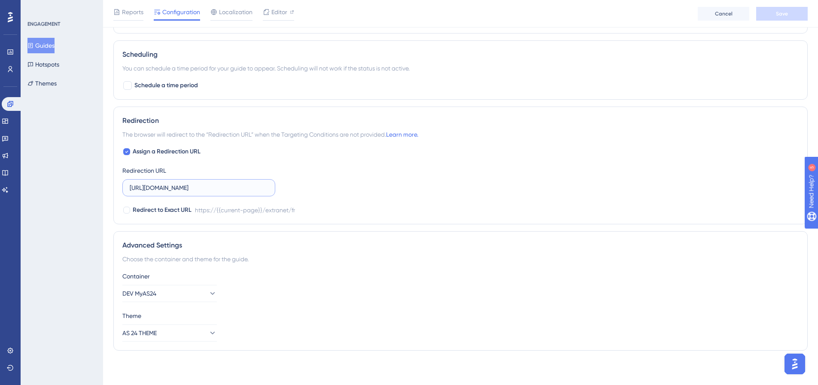
drag, startPoint x: 207, startPoint y: 188, endPoint x: 389, endPoint y: 191, distance: 182.1
click at [389, 191] on div "Assign a Redirection URL Redirection URL https://dev.local-as24.com:42204/extra…" at bounding box center [460, 180] width 676 height 69
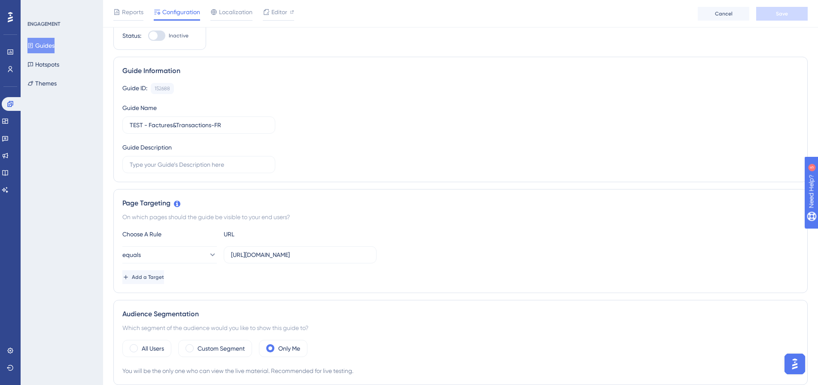
scroll to position [0, 0]
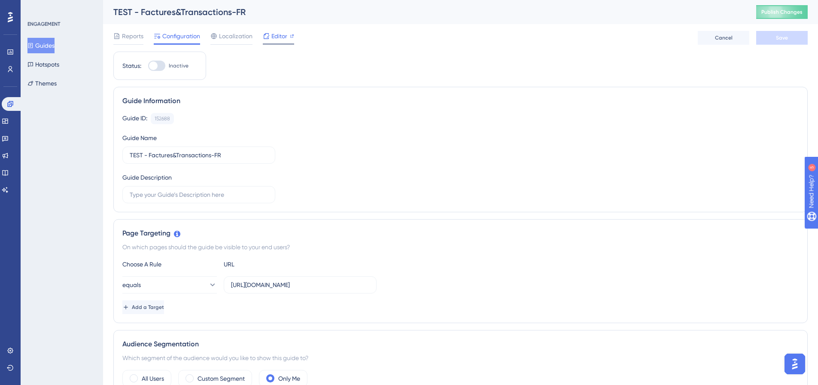
click at [294, 36] on icon at bounding box center [292, 36] width 4 height 4
click at [39, 51] on button "Guides" at bounding box center [40, 45] width 27 height 15
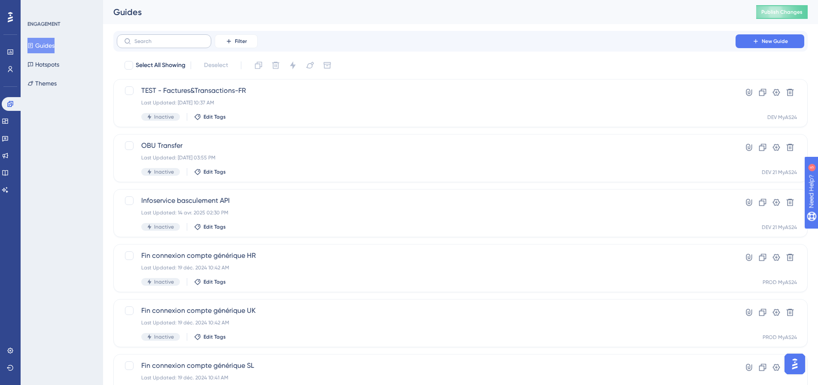
click at [186, 38] on label at bounding box center [164, 41] width 94 height 14
click at [186, 38] on input "text" at bounding box center [169, 41] width 70 height 6
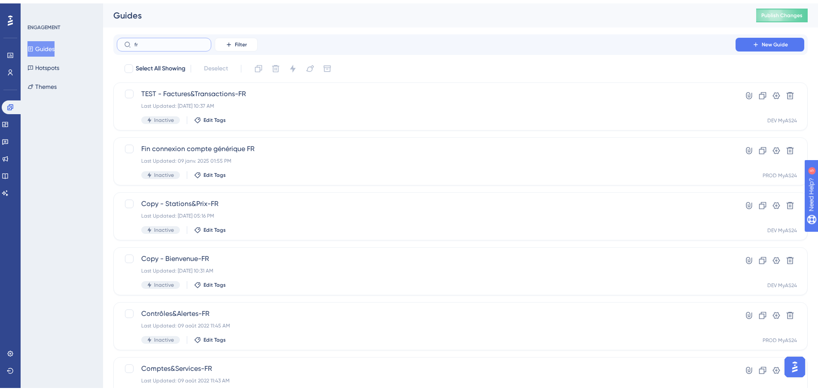
scroll to position [275, 0]
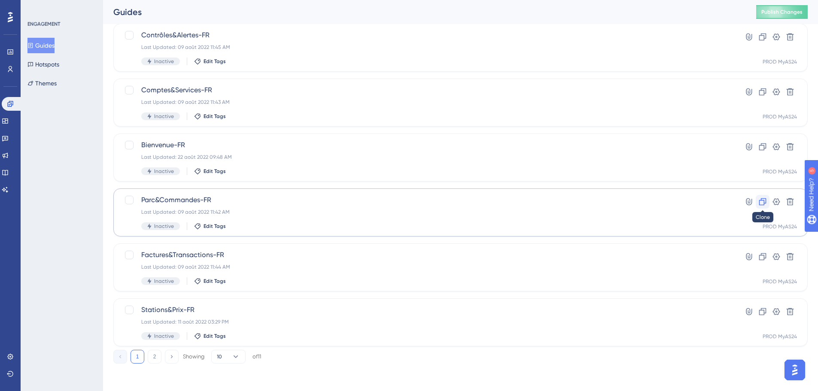
type input "fr"
click at [762, 200] on icon at bounding box center [762, 201] width 9 height 9
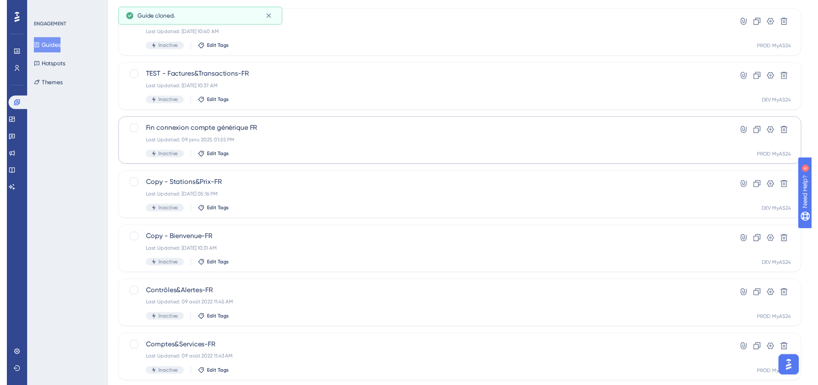
scroll to position [0, 0]
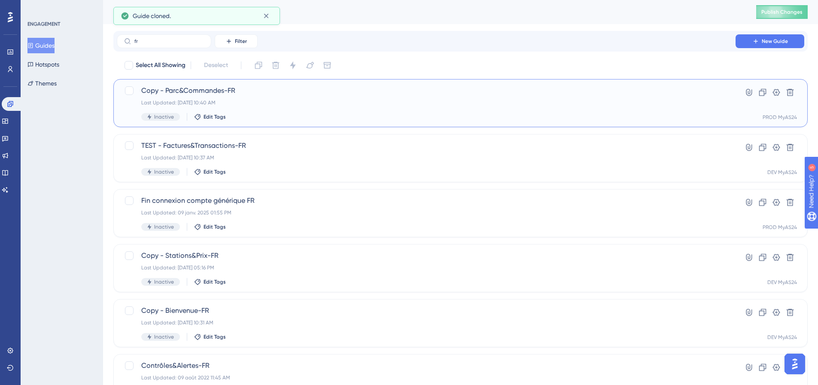
click at [173, 88] on span "Copy - Parc&Commandes-FR" at bounding box center [426, 90] width 570 height 10
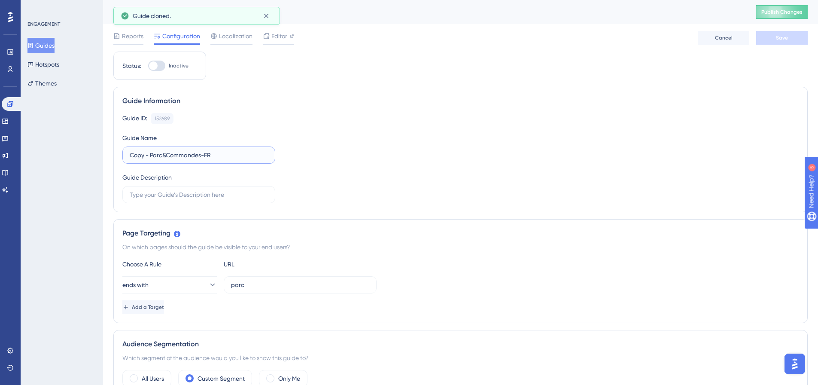
drag, startPoint x: 143, startPoint y: 155, endPoint x: 101, endPoint y: 147, distance: 42.7
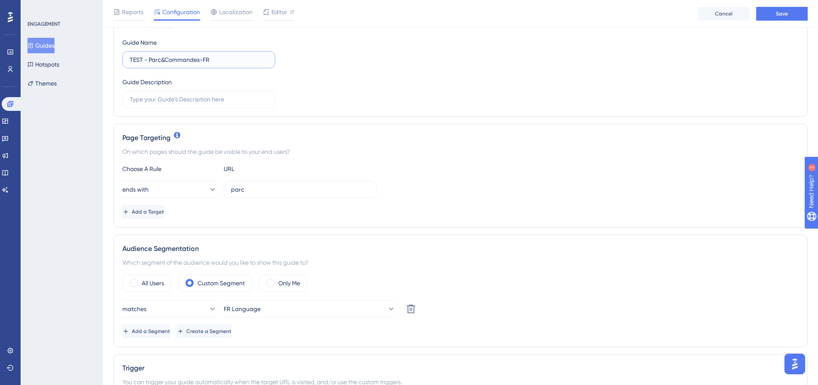
scroll to position [129, 0]
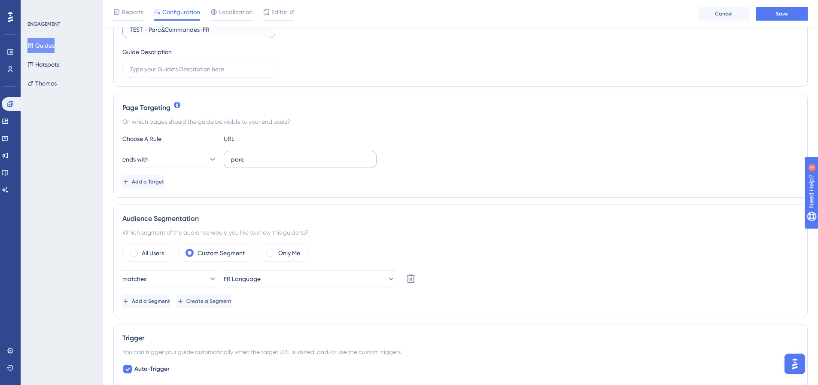
type input "TEST - Parc&Commandes-FR"
click at [278, 158] on input "parc" at bounding box center [300, 159] width 138 height 9
drag, startPoint x: 233, startPoint y: 118, endPoint x: 337, endPoint y: 126, distance: 104.6
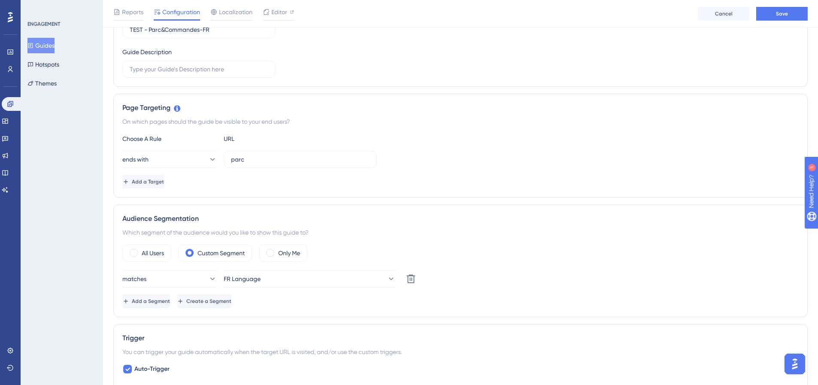
click at [337, 126] on div "On which pages should the guide be visible to your end users?" at bounding box center [460, 121] width 676 height 10
click at [792, 19] on button "Save" at bounding box center [782, 14] width 52 height 14
click at [267, 155] on input "parc" at bounding box center [300, 159] width 138 height 9
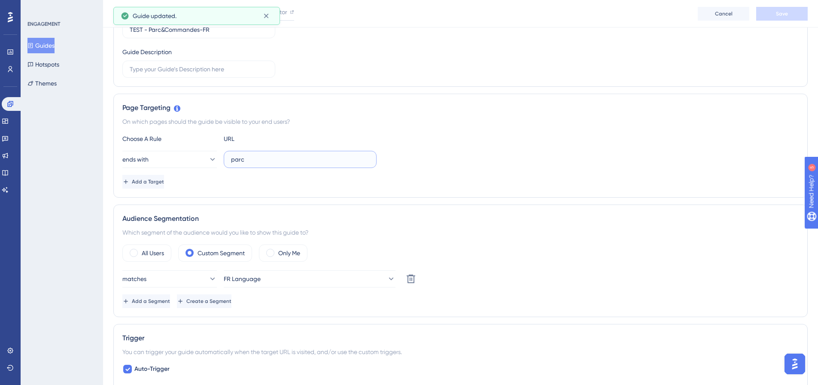
click at [267, 155] on input "parc" at bounding box center [300, 159] width 138 height 9
click at [257, 158] on input "parc" at bounding box center [300, 159] width 138 height 9
paste input "https://dev.local-as24.com:42204/extranet/fr/"
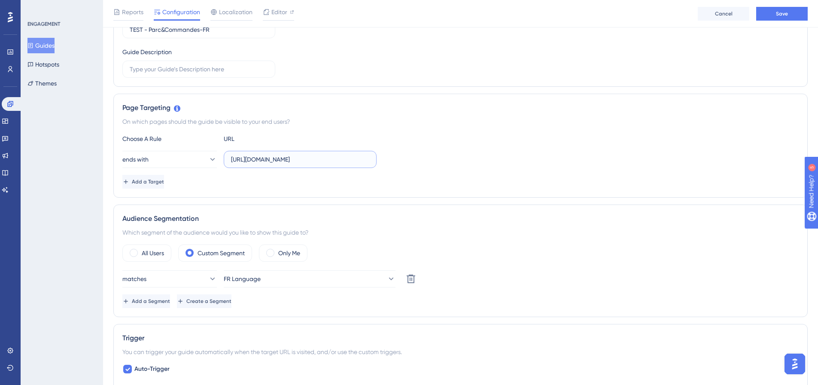
scroll to position [0, 6]
type input "https://dev.local-as24.com:42204/extranet/fr/parc"
click at [358, 124] on div "On which pages should the guide be visible to your end users?" at bounding box center [460, 121] width 676 height 10
click at [274, 247] on div "Only Me" at bounding box center [283, 252] width 49 height 17
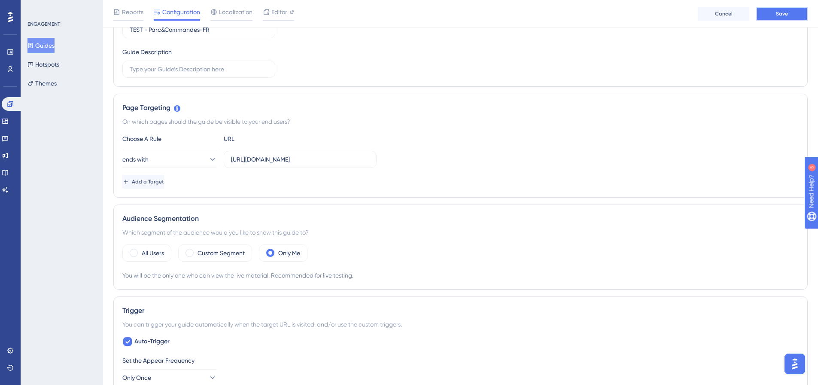
click at [768, 18] on button "Save" at bounding box center [782, 14] width 52 height 14
click at [276, 9] on div "Guide updated." at bounding box center [196, 16] width 167 height 18
click at [285, 14] on span "Editor" at bounding box center [279, 12] width 16 height 10
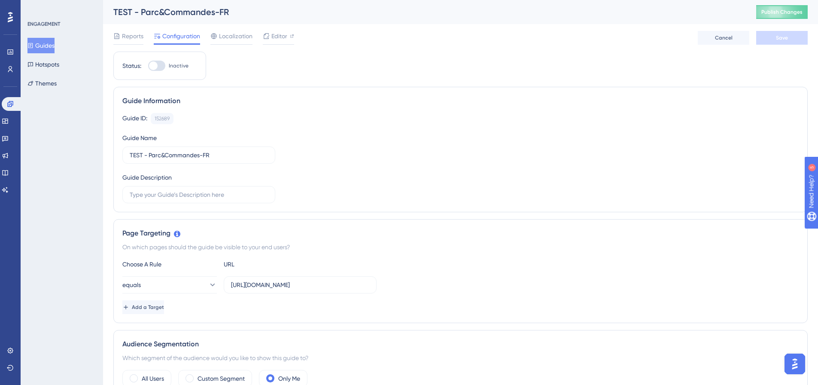
click at [280, 276] on div "Choose A Rule URL equals https://dev.local-as24.com:42204/extranet/fr/parc Add …" at bounding box center [460, 286] width 676 height 55
click at [276, 284] on input "https://dev.local-as24.com:42204/extranet/fr/parc" at bounding box center [300, 284] width 138 height 9
drag, startPoint x: 114, startPoint y: 9, endPoint x: 243, endPoint y: 0, distance: 129.5
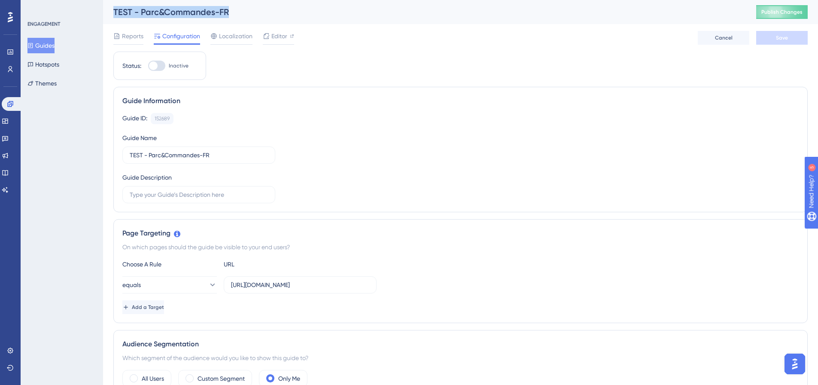
click at [243, 0] on div "TEST - Parc&Commandes-FR Publish Changes" at bounding box center [460, 12] width 715 height 24
click at [46, 45] on button "Guides" at bounding box center [40, 45] width 27 height 15
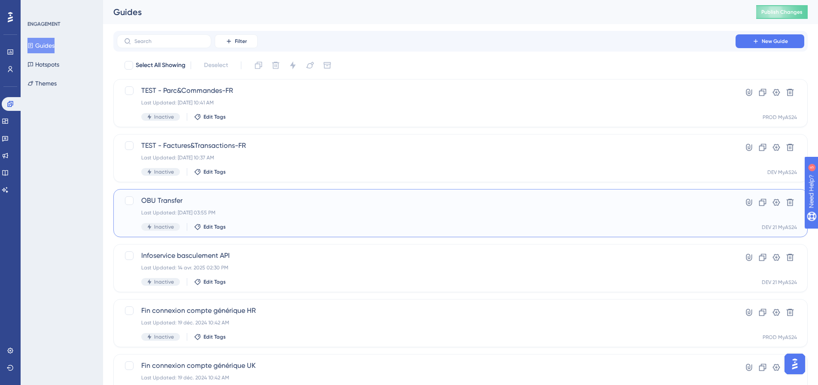
click at [476, 218] on div "OBU Transfer Last Updated: 15 sept. 2025 03:55 PM Inactive Edit Tags" at bounding box center [426, 212] width 570 height 35
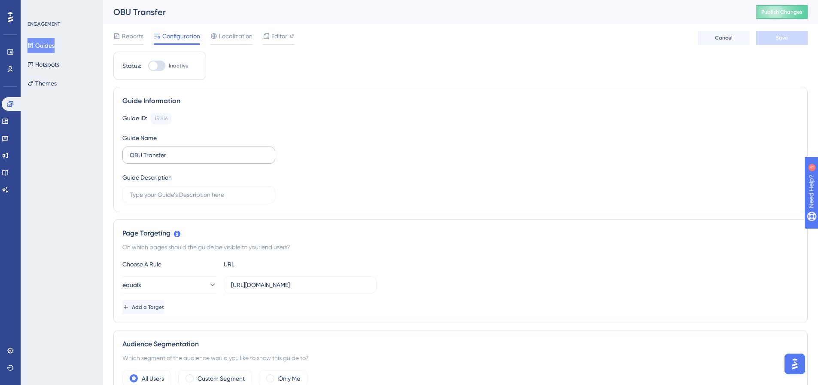
click at [164, 162] on label "OBU Transfer" at bounding box center [198, 154] width 153 height 17
click at [164, 160] on input "OBU Transfer" at bounding box center [199, 154] width 138 height 9
click at [164, 162] on label "OBU Transfer" at bounding box center [198, 154] width 153 height 17
click at [164, 160] on input "OBU Transfer" at bounding box center [199, 154] width 138 height 9
click at [164, 162] on label "OBU Transfer" at bounding box center [198, 154] width 153 height 17
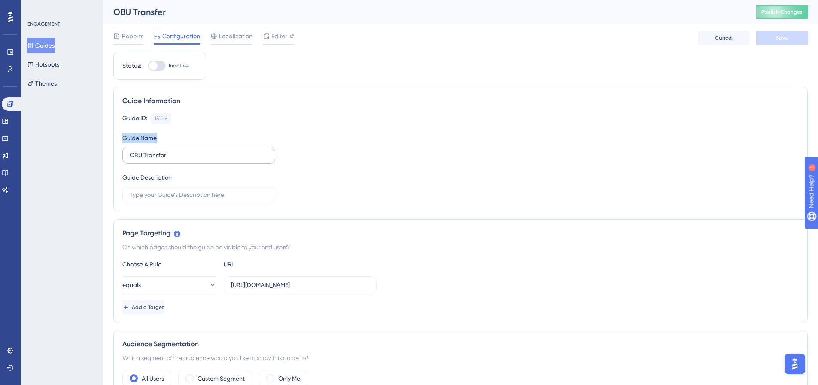
click at [164, 160] on input "OBU Transfer" at bounding box center [199, 154] width 138 height 9
click at [167, 156] on input "OBU Transfer" at bounding box center [199, 154] width 138 height 9
click at [166, 156] on input "OBU Transfer" at bounding box center [199, 154] width 138 height 9
click at [165, 156] on input "OBU Transfer" at bounding box center [199, 154] width 138 height 9
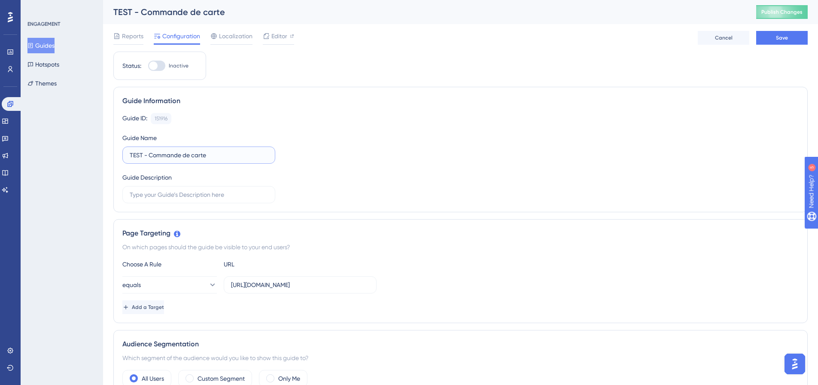
drag, startPoint x: 182, startPoint y: 153, endPoint x: 270, endPoint y: 150, distance: 88.5
click at [269, 154] on label "TEST - Commande de carte" at bounding box center [198, 154] width 153 height 17
type input "TEST - Commander une carte"
click at [380, 156] on div "Guide ID: 151916 Copy Guide Name TEST - Commander une carte Guide Description" at bounding box center [460, 158] width 676 height 90
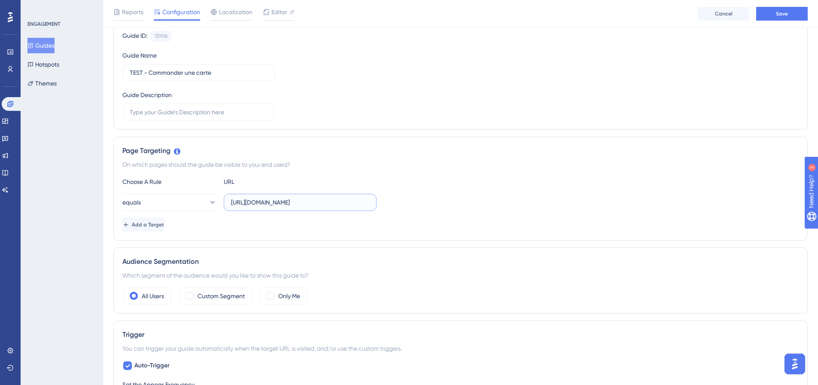
scroll to position [0, 9]
drag, startPoint x: 341, startPoint y: 200, endPoint x: 422, endPoint y: 199, distance: 80.7
click at [422, 199] on div "equals https://dev.local-as24.com:42204/extranet/fr/home" at bounding box center [460, 202] width 676 height 17
click at [284, 204] on input "https://dev.local-as24.com:42204/extranet/fr/home" at bounding box center [300, 201] width 138 height 9
drag, startPoint x: 353, startPoint y: 203, endPoint x: 398, endPoint y: 202, distance: 45.1
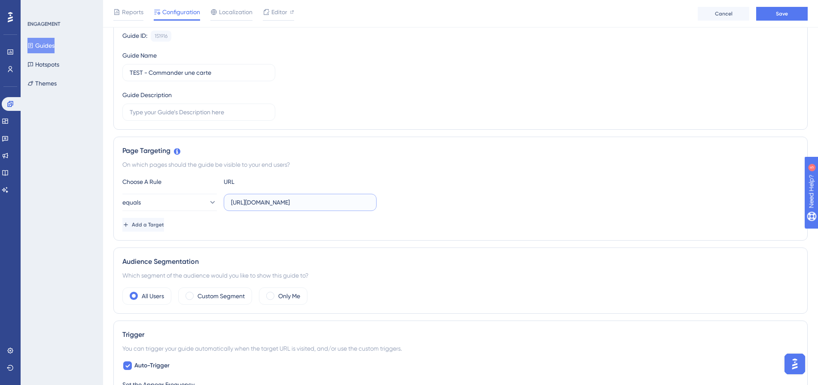
click at [398, 202] on div "equals https://dev.local-as24.com:42204/extranet/fr/home" at bounding box center [460, 202] width 676 height 17
type input "https://dev.local-as24.com:42204/extranet/fr/parc"
click at [447, 119] on div "Guide ID: 151916 Copy Guide Name TEST - Commander une carte Guide Description" at bounding box center [460, 75] width 676 height 90
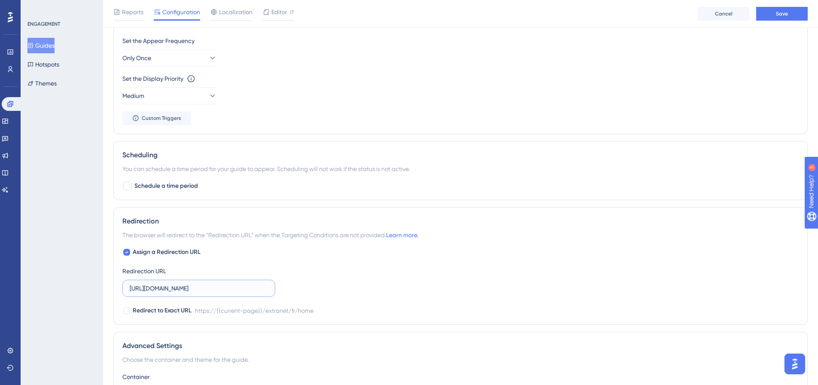
scroll to position [0, 9]
drag, startPoint x: 203, startPoint y: 291, endPoint x: 283, endPoint y: 289, distance: 80.7
click at [305, 289] on div "Assign a Redirection URL Redirection URL https://dev.local-as24.com:42204/extra…" at bounding box center [460, 281] width 676 height 69
click at [255, 289] on input "https://dev.local-as24.com:42204/extranet/fr/home" at bounding box center [199, 287] width 138 height 9
drag, startPoint x: 253, startPoint y: 287, endPoint x: 308, endPoint y: 289, distance: 55.0
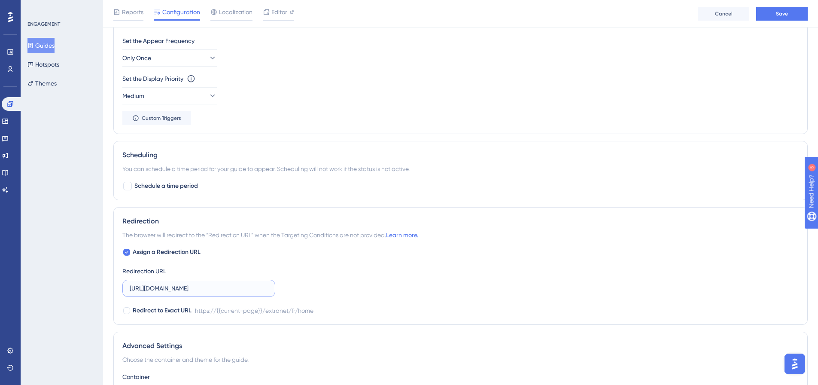
click at [308, 289] on div "Assign a Redirection URL Redirection URL https://dev.local-as24.com:42204/extra…" at bounding box center [460, 281] width 676 height 69
type input "https://dev.local-as24.com:42204/extranet/fr/home"
click at [418, 218] on div "Redirection" at bounding box center [460, 221] width 676 height 10
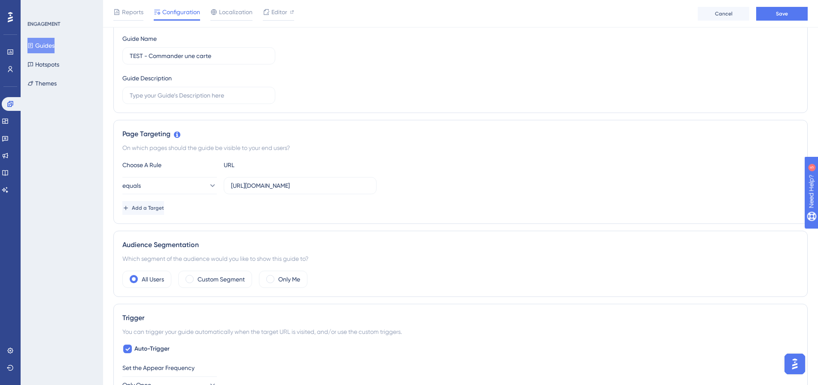
scroll to position [100, 0]
click at [281, 277] on label "Only Me" at bounding box center [289, 281] width 22 height 10
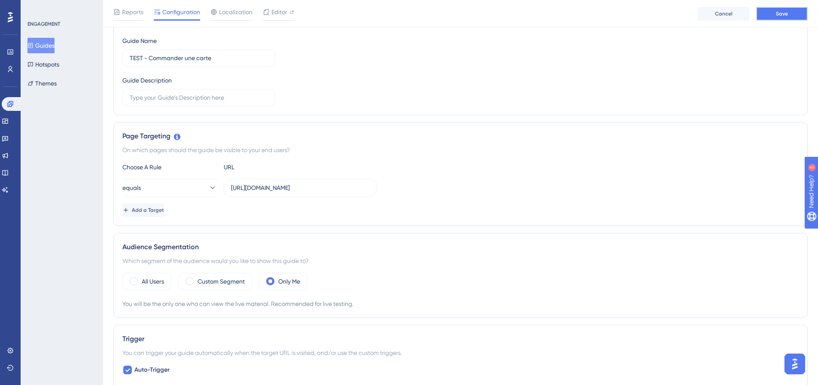
click at [786, 18] on button "Save" at bounding box center [782, 14] width 52 height 14
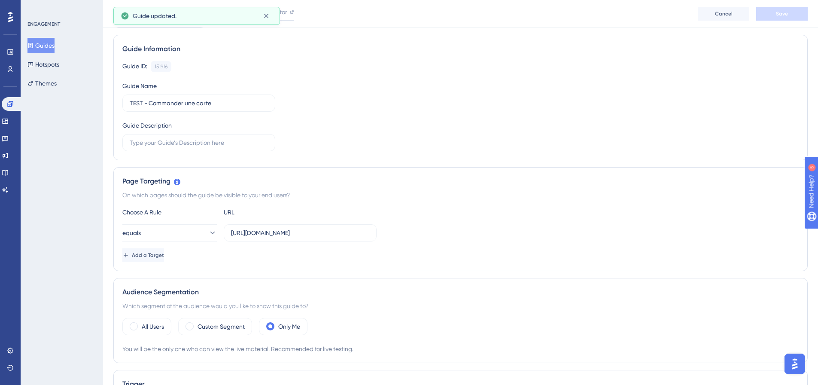
scroll to position [0, 0]
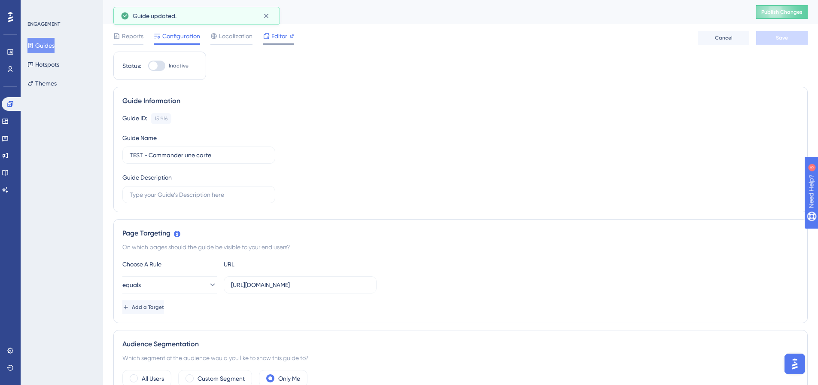
click at [286, 36] on span "Editor" at bounding box center [279, 36] width 16 height 10
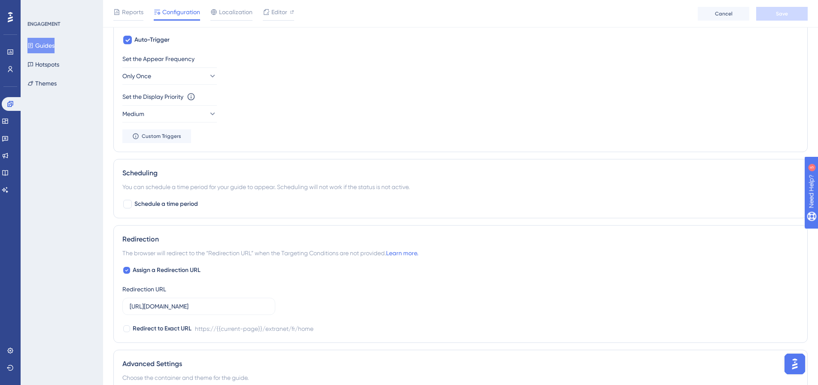
scroll to position [549, 0]
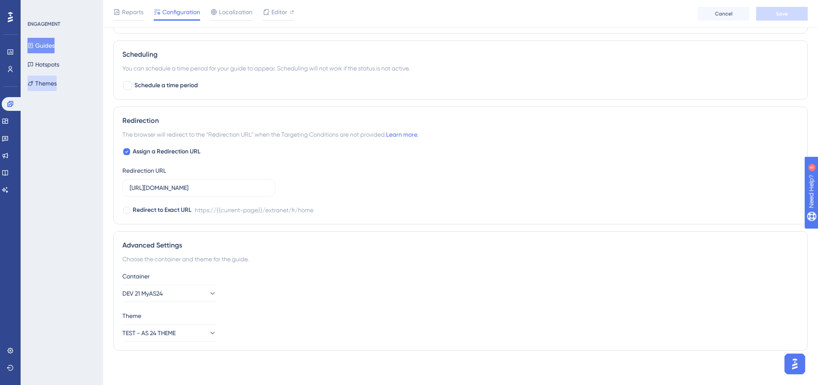
click at [57, 82] on button "Themes" at bounding box center [41, 83] width 29 height 15
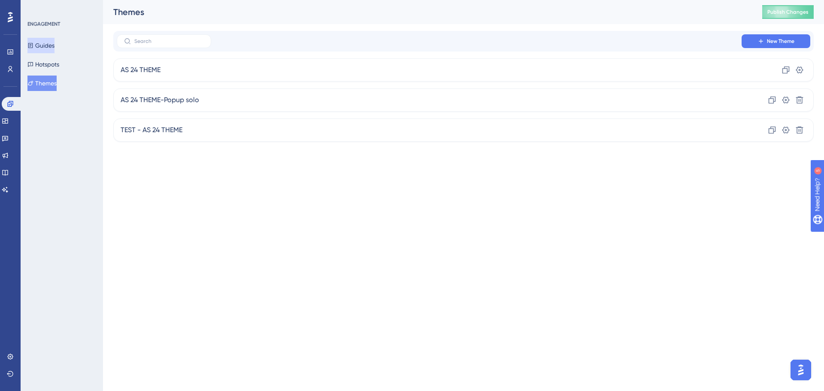
click at [54, 38] on button "Guides" at bounding box center [40, 45] width 27 height 15
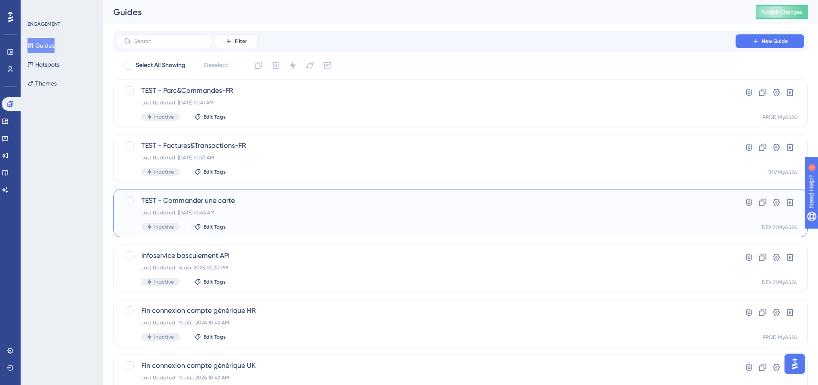
click at [237, 198] on span "TEST - Commander une carte" at bounding box center [426, 200] width 570 height 10
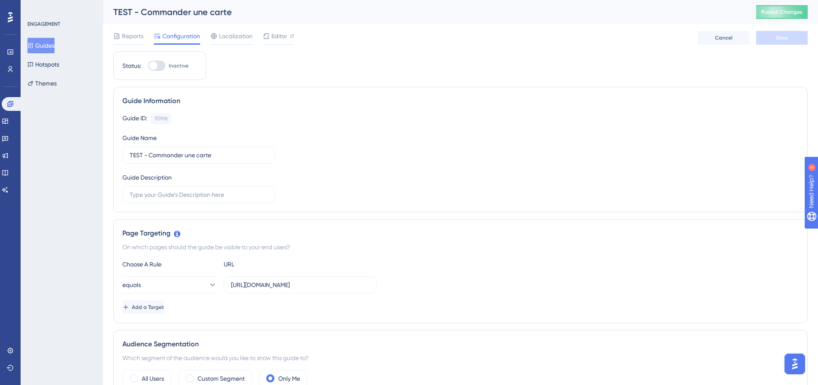
click at [44, 43] on button "Guides" at bounding box center [40, 45] width 27 height 15
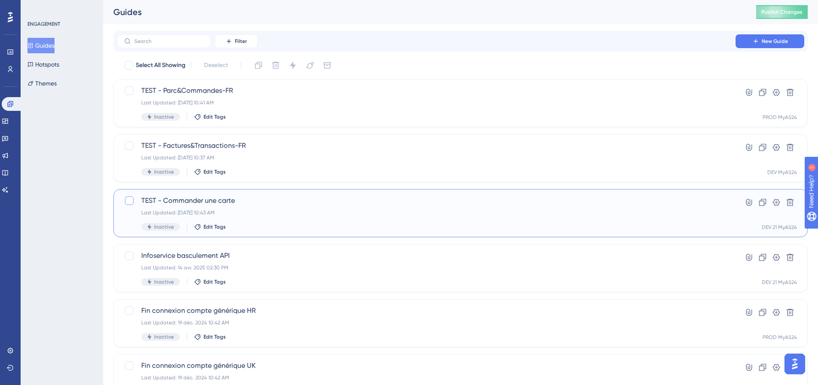
click at [130, 197] on div at bounding box center [129, 200] width 9 height 9
checkbox input "true"
click at [788, 202] on icon at bounding box center [790, 202] width 9 height 9
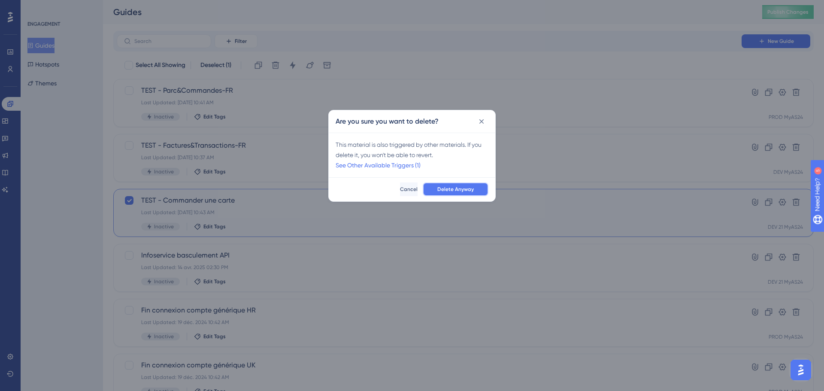
click at [453, 191] on span "Delete Anyway" at bounding box center [455, 189] width 36 height 7
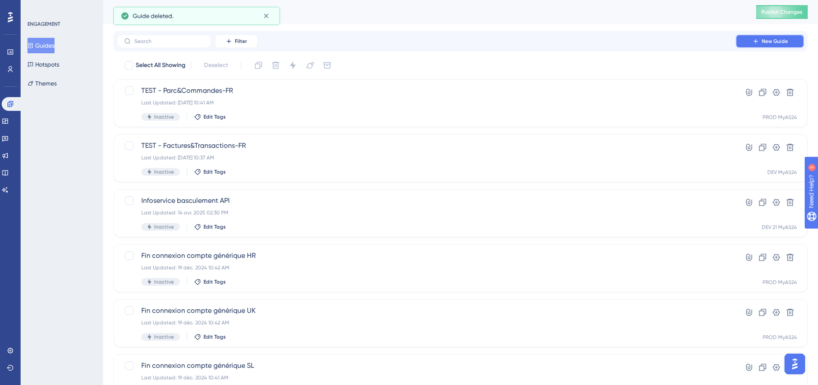
click at [786, 43] on span "New Guide" at bounding box center [775, 41] width 26 height 7
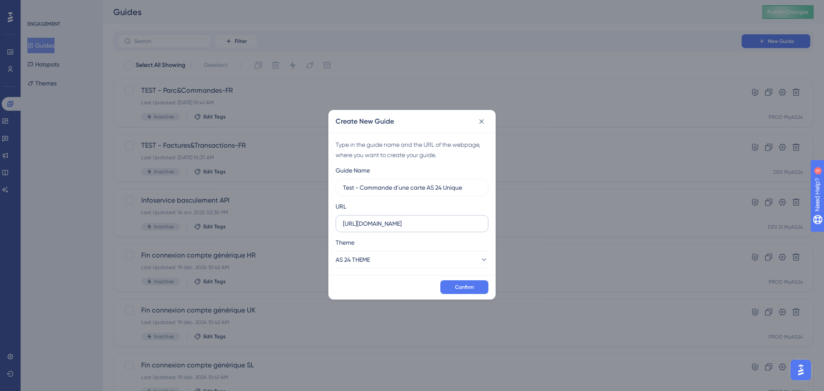
type input "Test - Commande d'une carte AS 24 Unique"
click at [435, 220] on input "https://myas24.app.norsys.fr" at bounding box center [412, 223] width 138 height 9
click at [439, 225] on input "https://myas24.app.norsys.fr" at bounding box center [412, 223] width 138 height 9
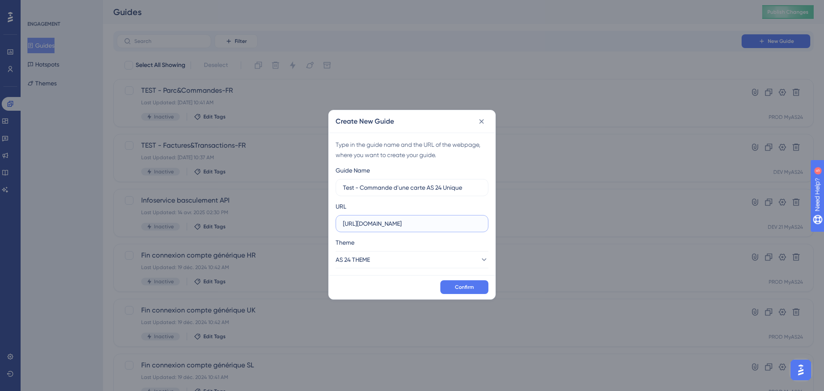
click at [375, 220] on input "https://myas24.app.norsys.fr" at bounding box center [412, 223] width 138 height 9
paste input "dev.local-as24.com:42204/extranet/"
type input "https://dev.local-as24.com:42204/extranet/fr"
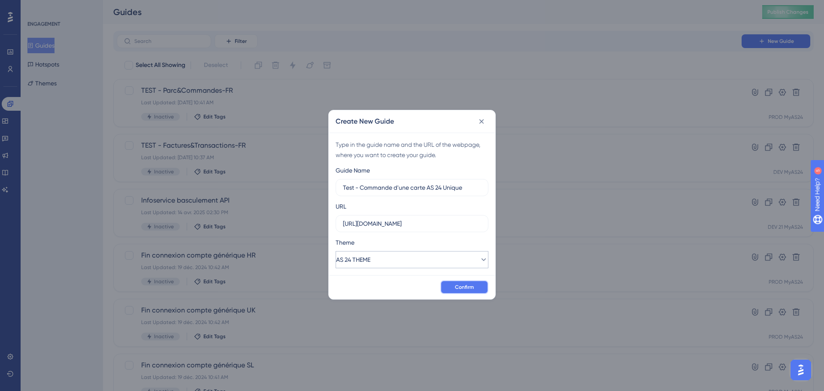
drag, startPoint x: 469, startPoint y: 283, endPoint x: 454, endPoint y: 261, distance: 26.9
click at [454, 261] on div "Create New Guide Type in the guide name and the URL of the webpage, where you w…" at bounding box center [411, 205] width 167 height 190
click at [454, 261] on button "AS 24 THEME" at bounding box center [412, 259] width 153 height 17
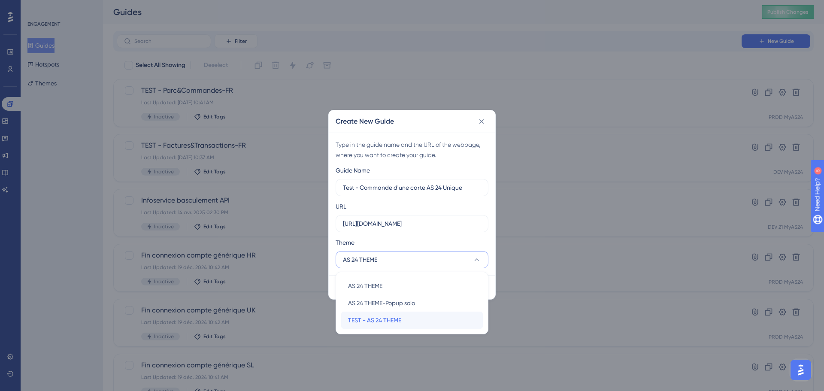
click at [423, 326] on div "TEST - AS 24 THEME TEST - AS 24 THEME" at bounding box center [412, 320] width 128 height 17
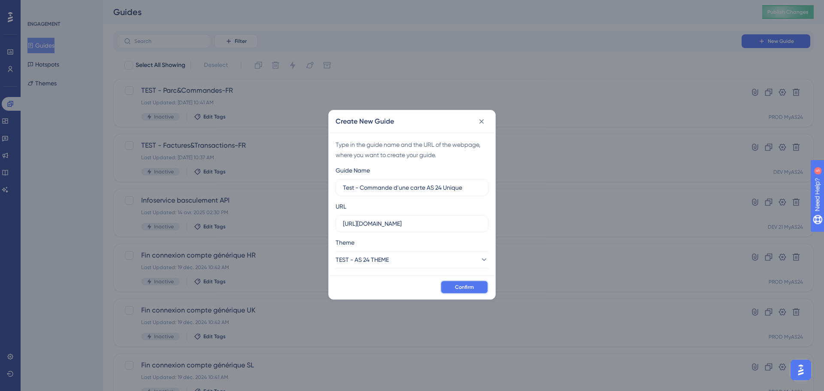
click at [450, 289] on button "Confirm" at bounding box center [464, 287] width 48 height 14
